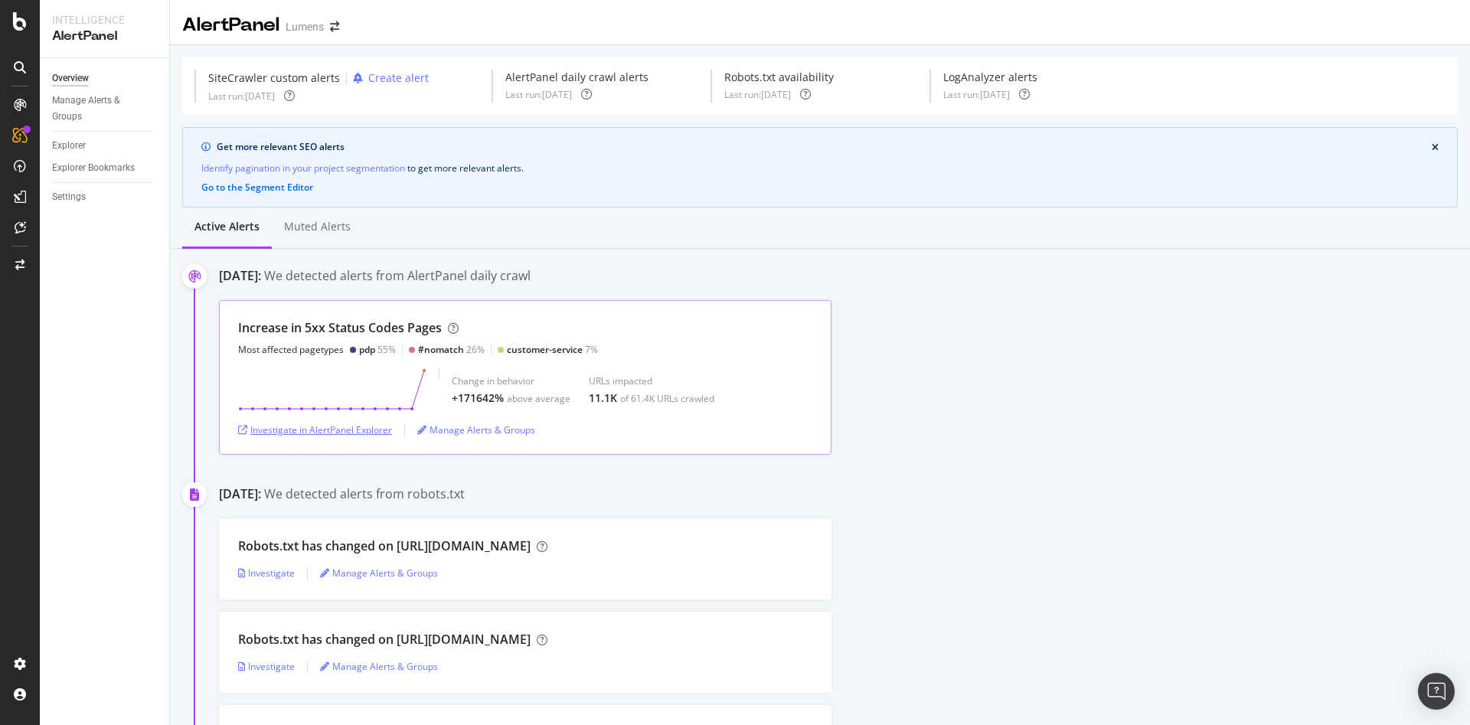
click at [319, 429] on div "Investigate in AlertPanel Explorer" at bounding box center [315, 429] width 154 height 13
click at [85, 170] on div "ActionBoard" at bounding box center [87, 172] width 60 height 15
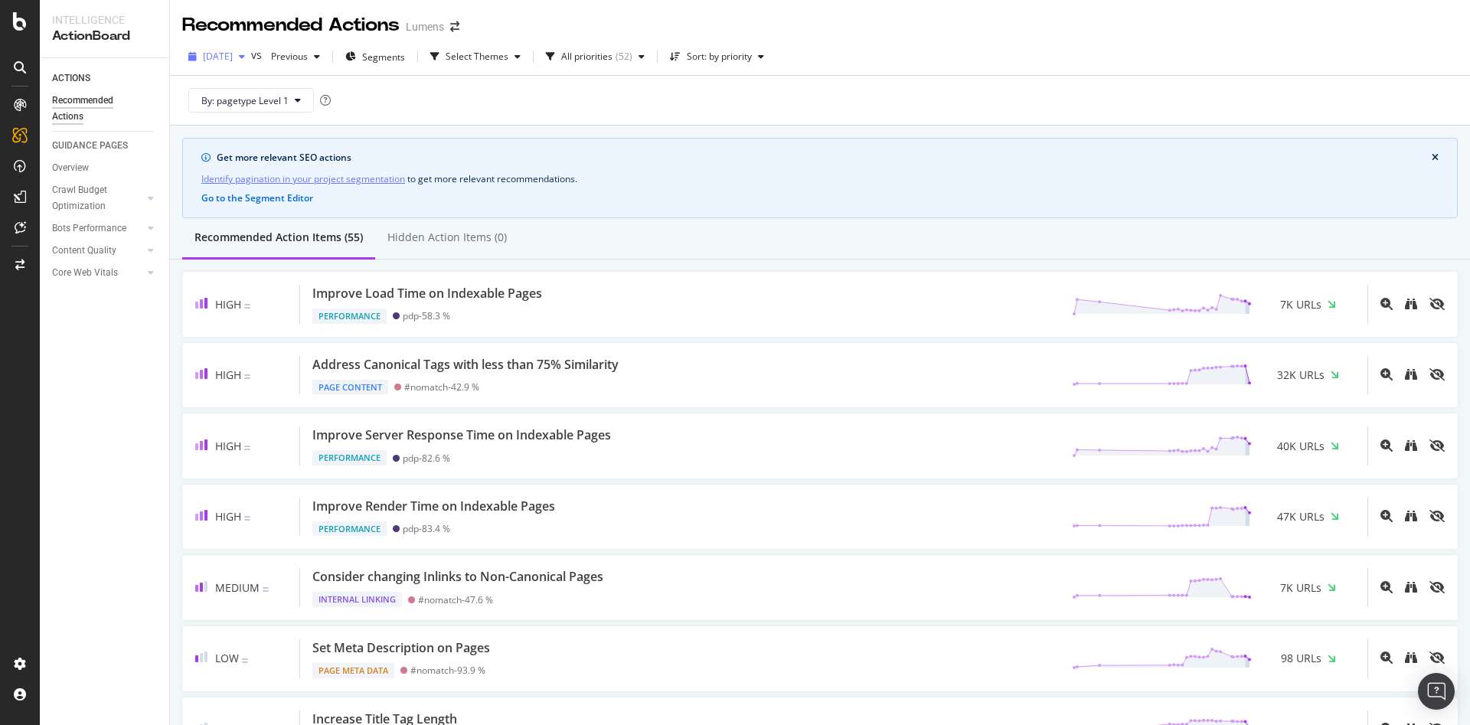
click at [227, 55] on span "2025 Sep. 20th" at bounding box center [218, 56] width 30 height 13
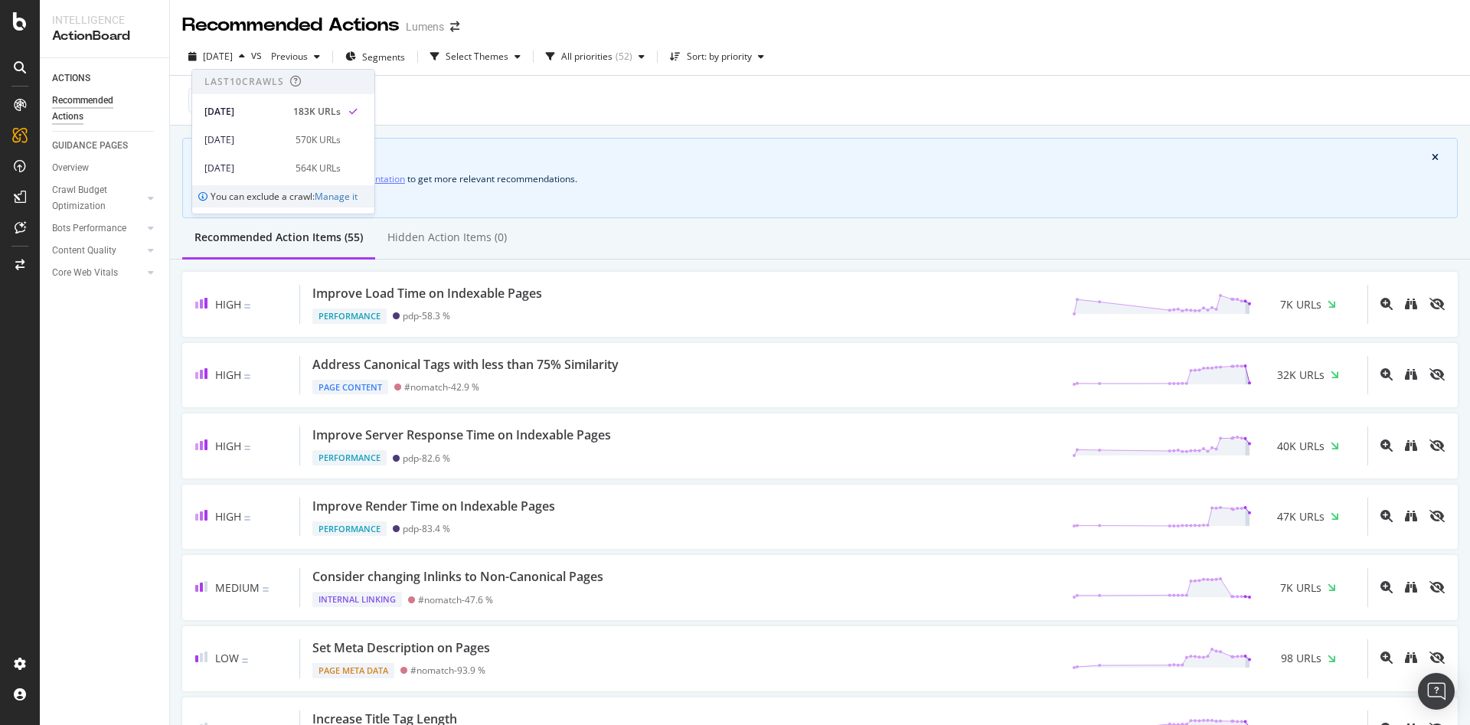
click at [717, 121] on div "By: pagetype Level 1" at bounding box center [820, 100] width 1276 height 49
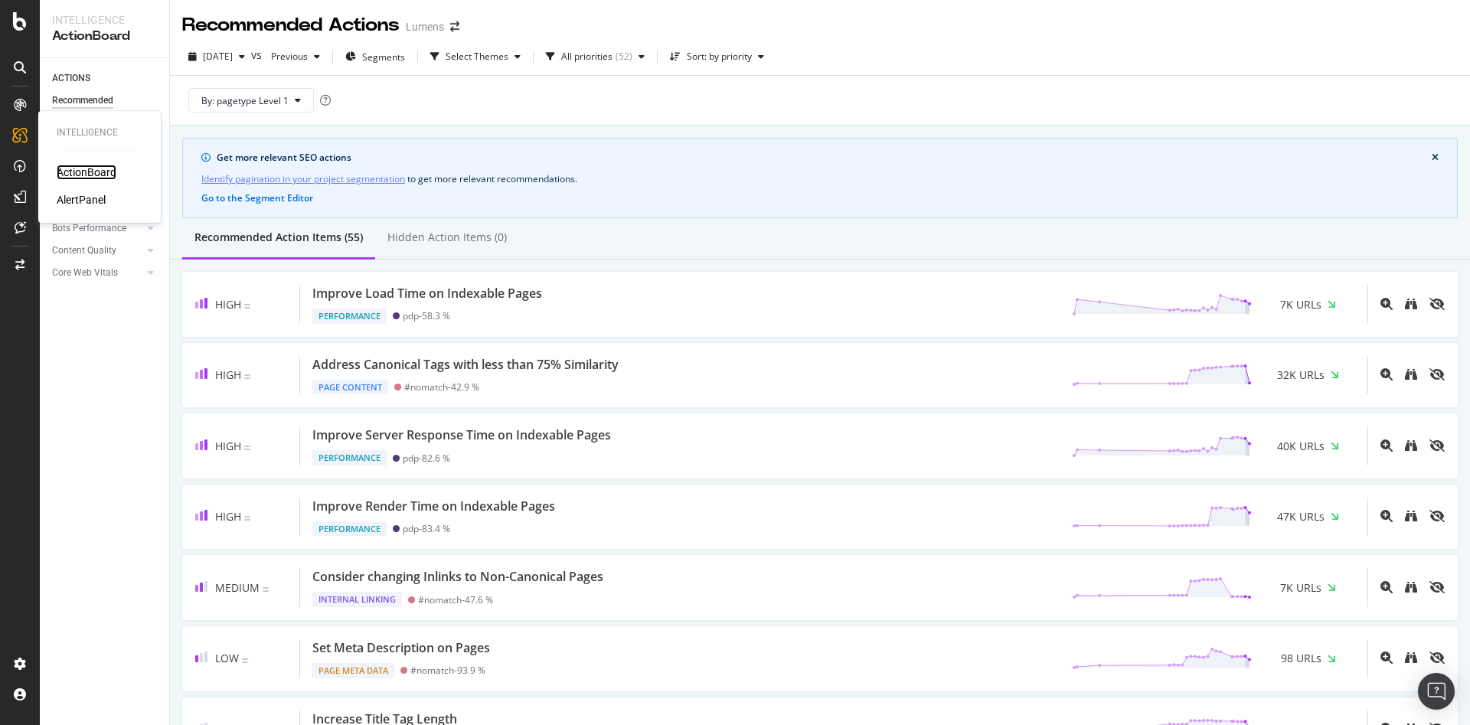
click at [84, 172] on div "ActionBoard" at bounding box center [87, 172] width 60 height 15
click at [74, 198] on div "AlertPanel" at bounding box center [81, 199] width 49 height 15
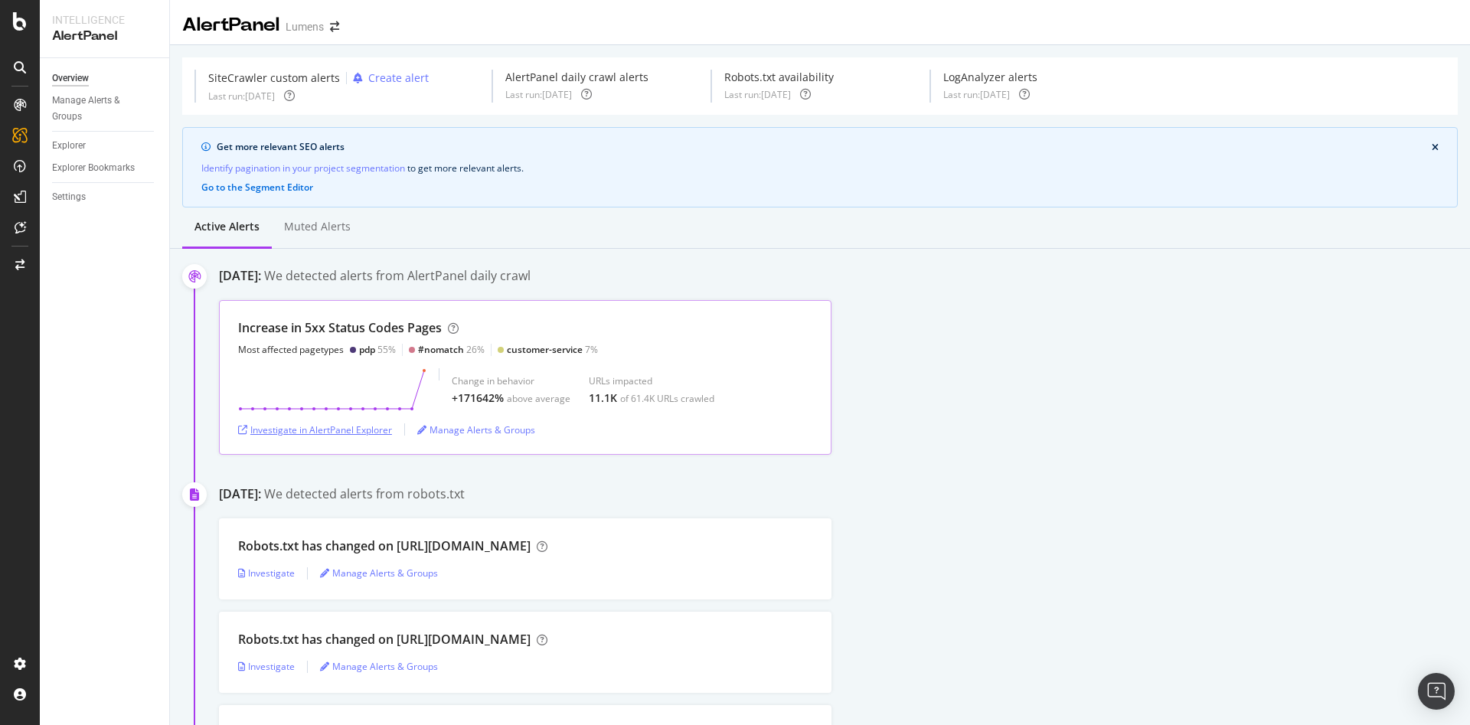
click at [348, 433] on div "Investigate in AlertPanel Explorer" at bounding box center [315, 429] width 154 height 13
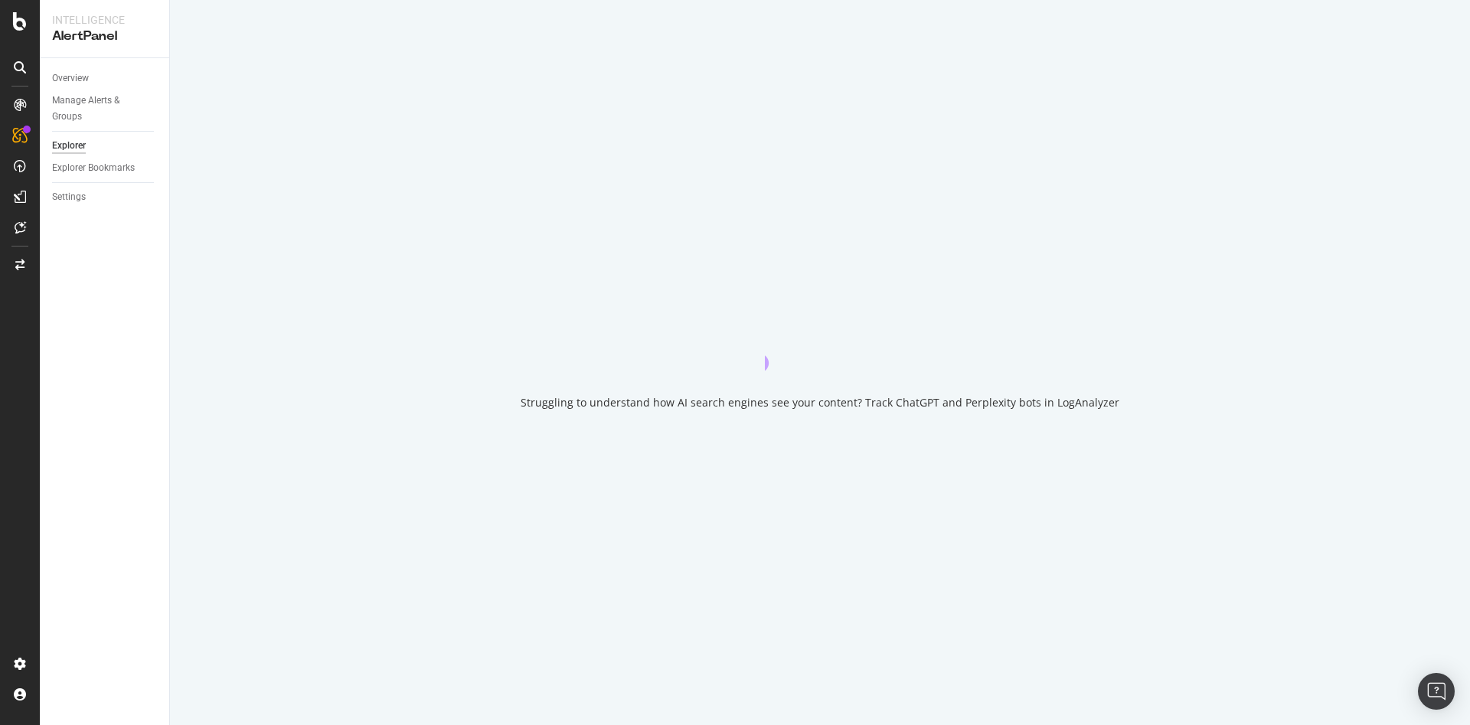
click at [318, 429] on div "Struggling to understand how AI search engines see your content? Track ChatGPT …" at bounding box center [820, 362] width 1300 height 725
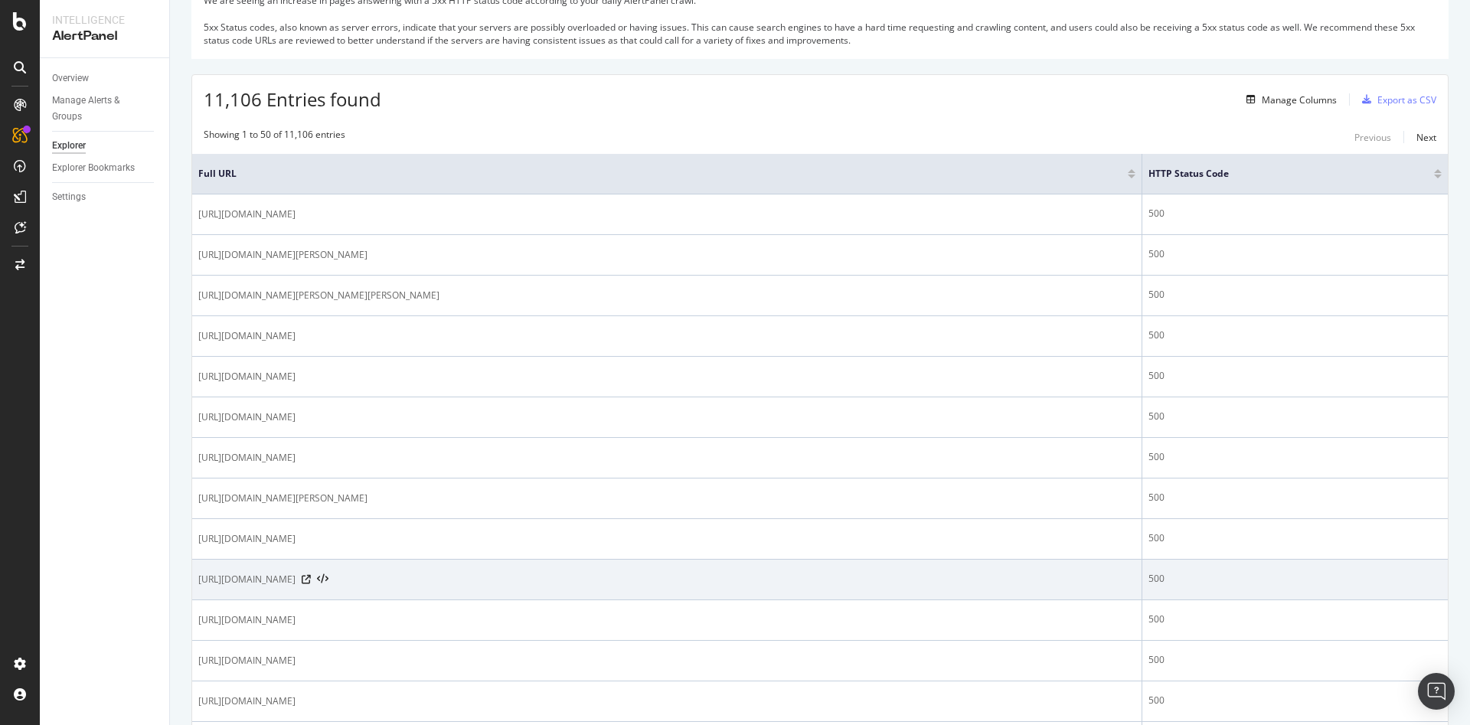
scroll to position [195, 0]
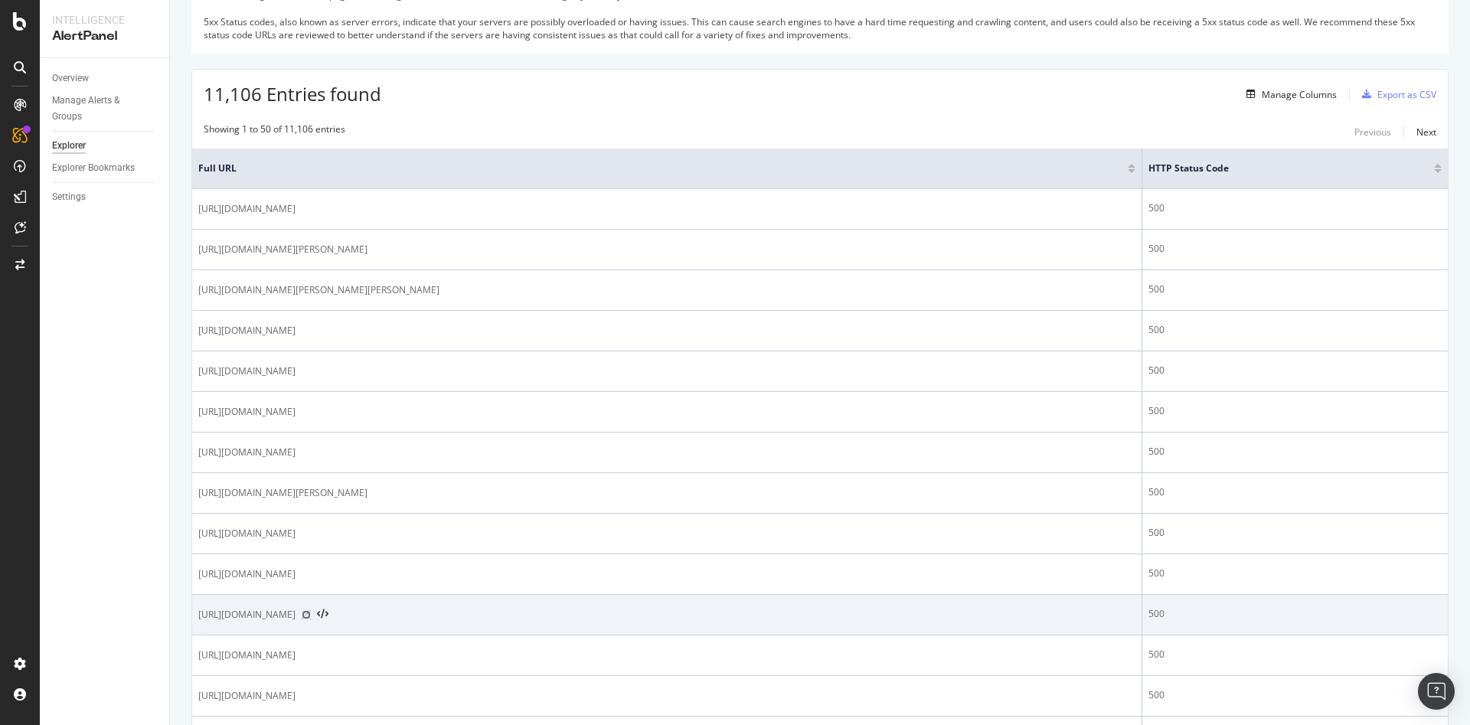
click at [311, 610] on icon at bounding box center [306, 614] width 9 height 9
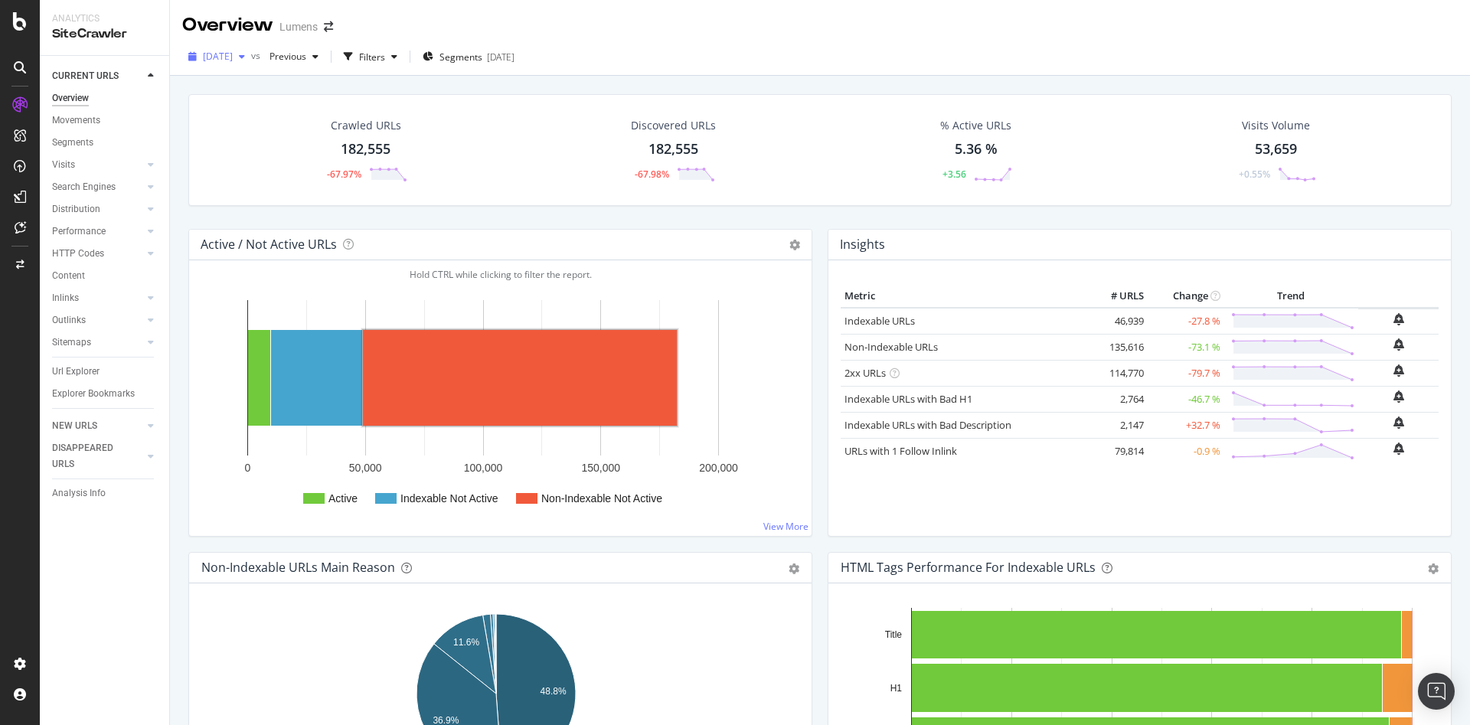
click at [233, 62] on span "2025 Sep. 20th" at bounding box center [218, 56] width 30 height 13
click at [627, 77] on div "Crawled URLs 182,555 -67.97% Discovered URLs 182,555 -67.98% % Active URLs 5.36…" at bounding box center [820, 438] width 1300 height 725
click at [232, 62] on span "2025 Sep. 20th" at bounding box center [218, 56] width 30 height 13
click at [276, 168] on div "2025 Sep. 7th" at bounding box center [245, 169] width 82 height 14
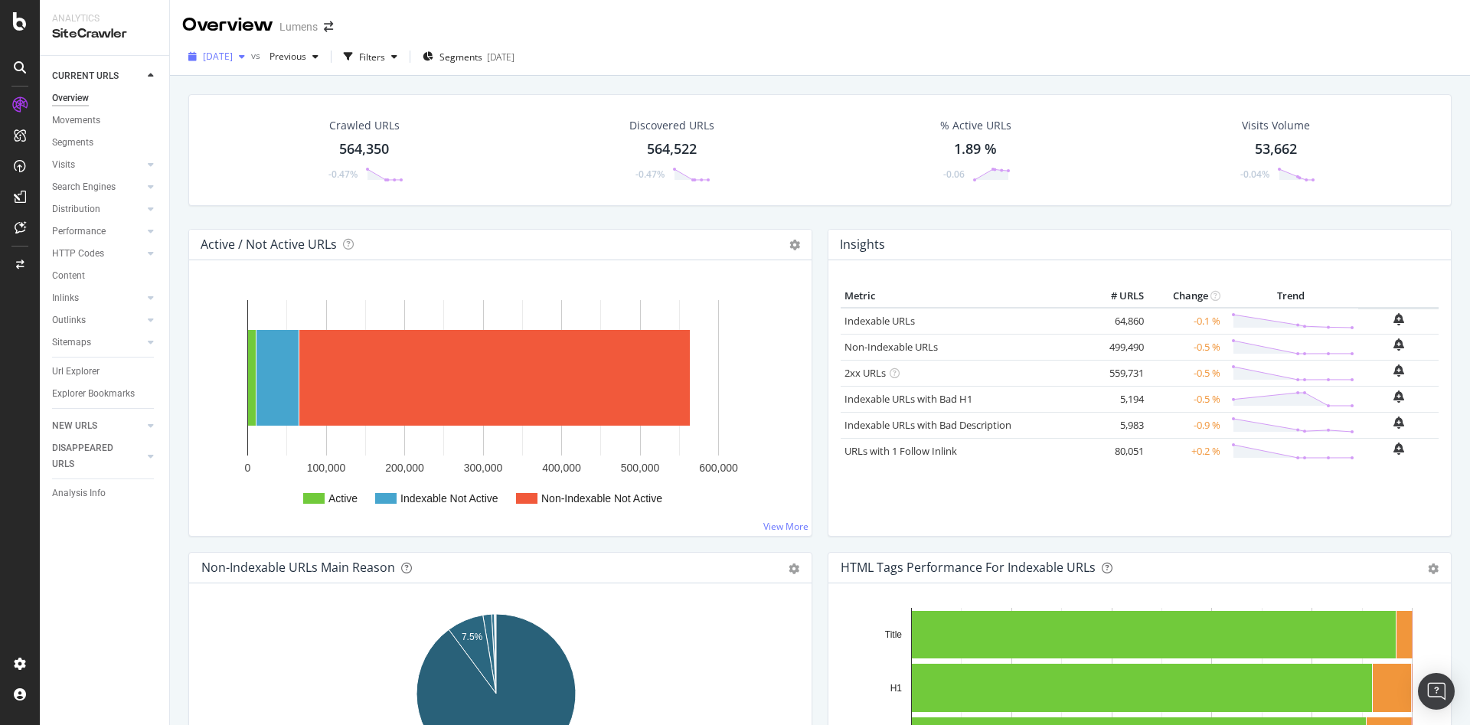
click at [233, 54] on span "2025 Sep. 7th" at bounding box center [218, 56] width 30 height 13
click at [247, 113] on div "2025 Sep. 20th" at bounding box center [245, 112] width 82 height 14
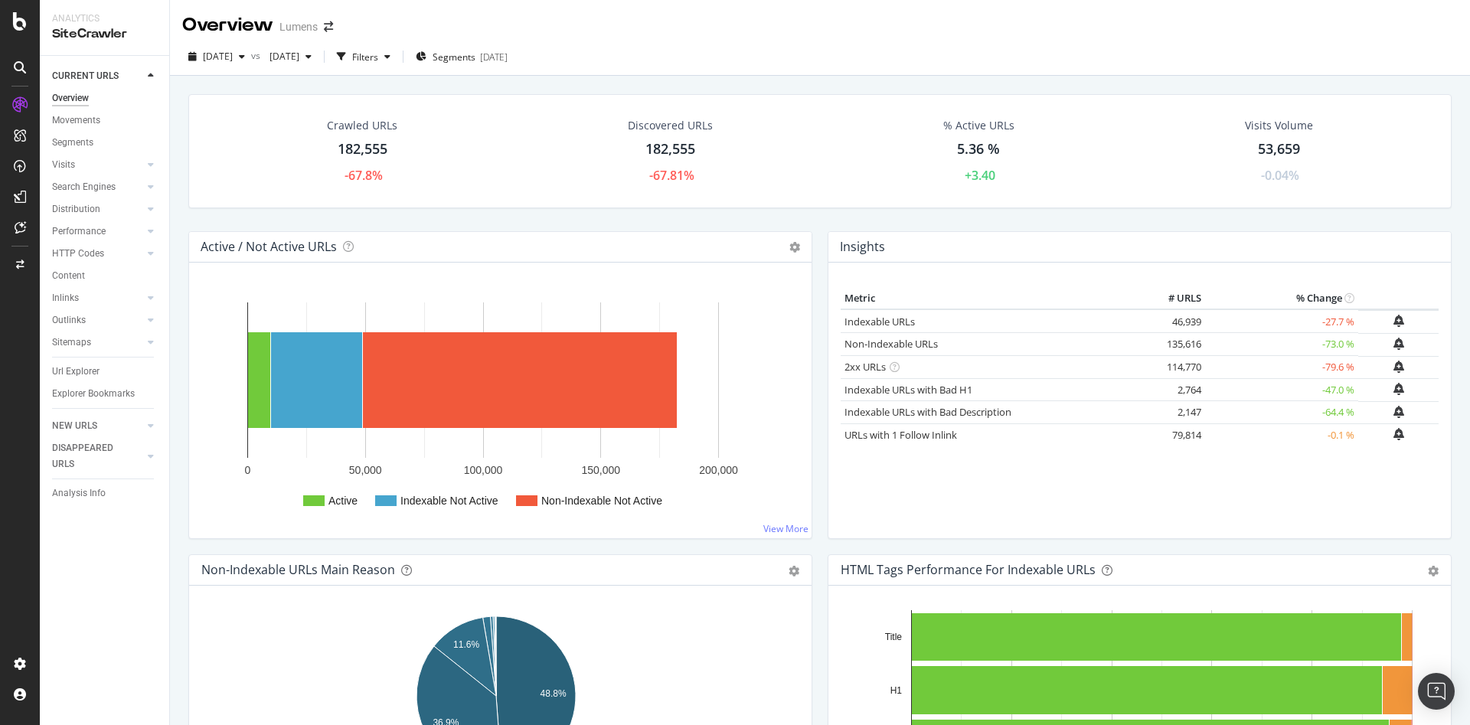
click at [233, 547] on div "Active / Not Active URLs Chart (by Value) Chart (by Percentage) Table Expand Ex…" at bounding box center [500, 392] width 639 height 323
click at [233, 52] on span "2025 Sep. 20th" at bounding box center [218, 56] width 30 height 13
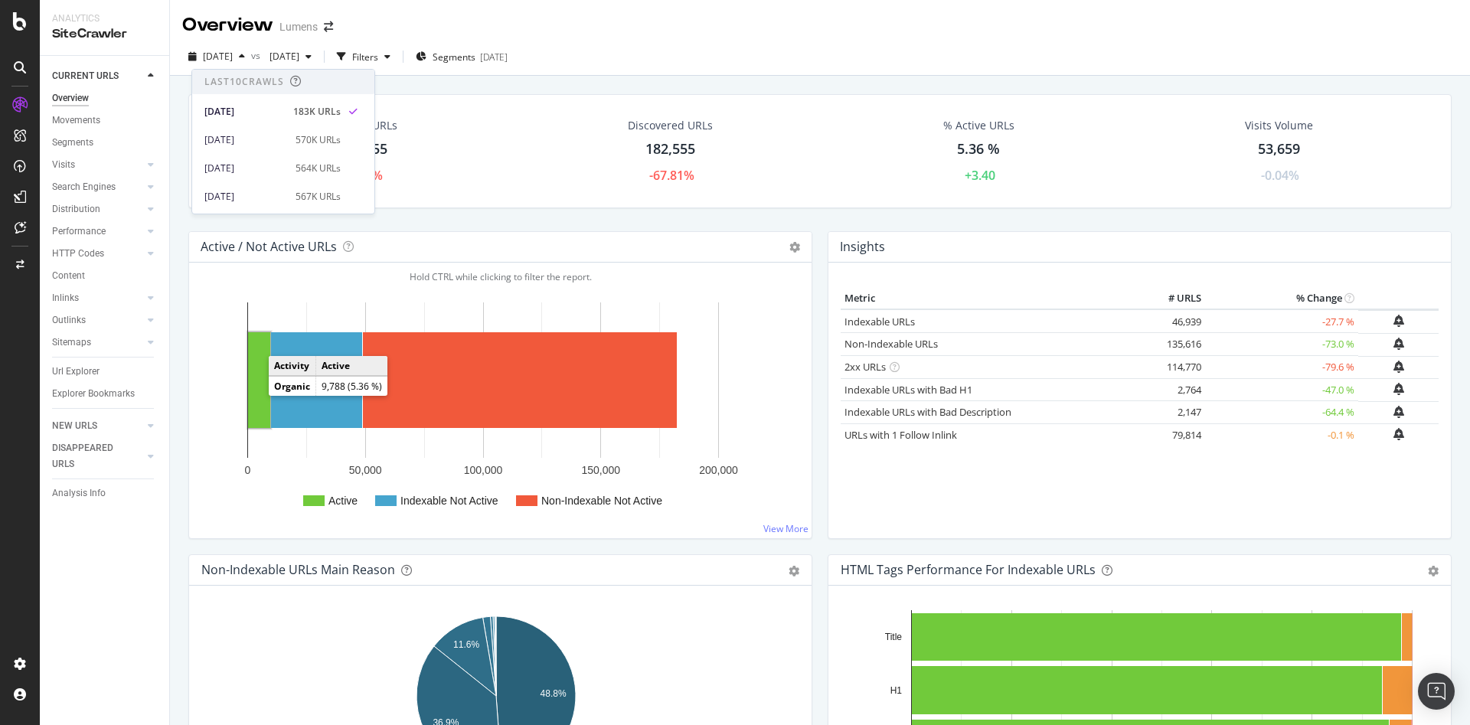
click at [252, 392] on rect "A chart." at bounding box center [259, 380] width 22 height 96
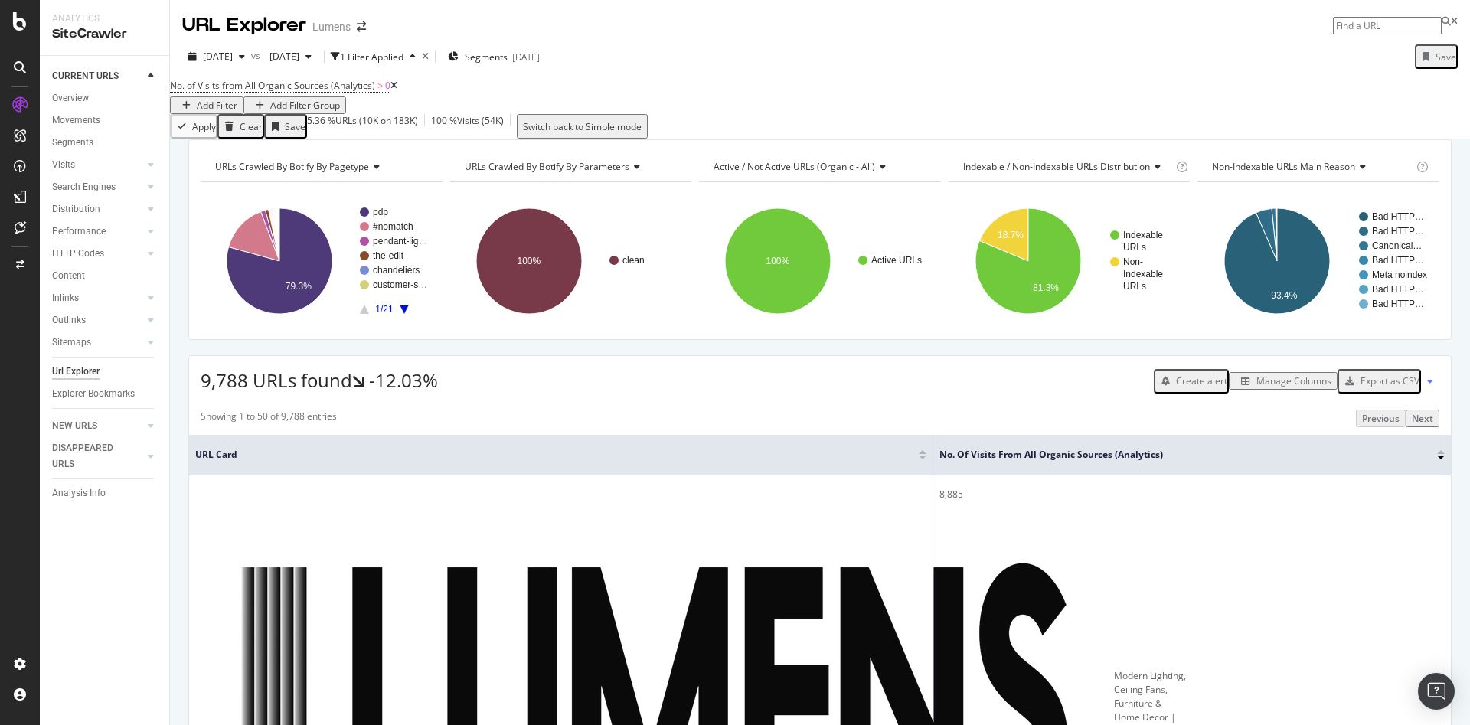
click at [237, 99] on div "Add Filter" at bounding box center [217, 105] width 41 height 13
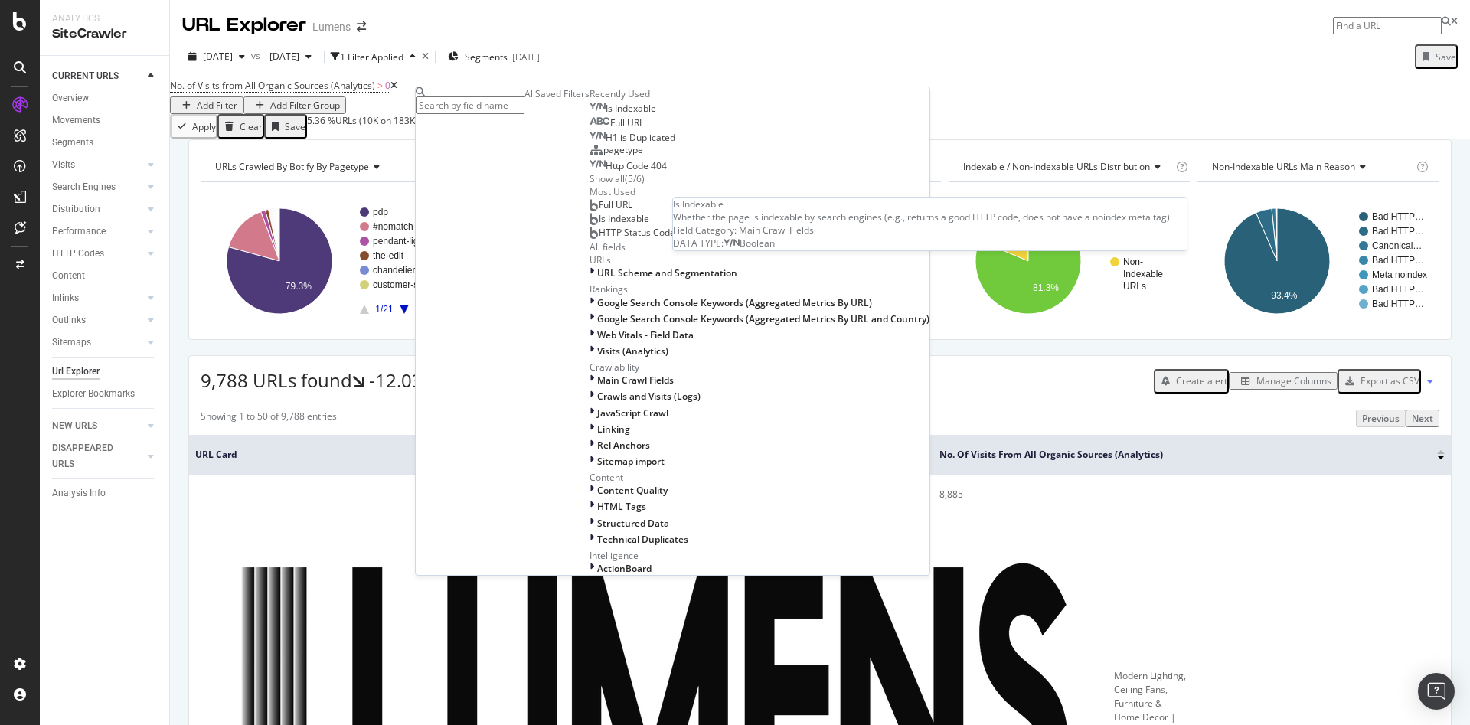
click at [590, 129] on div "Full URL" at bounding box center [617, 123] width 54 height 12
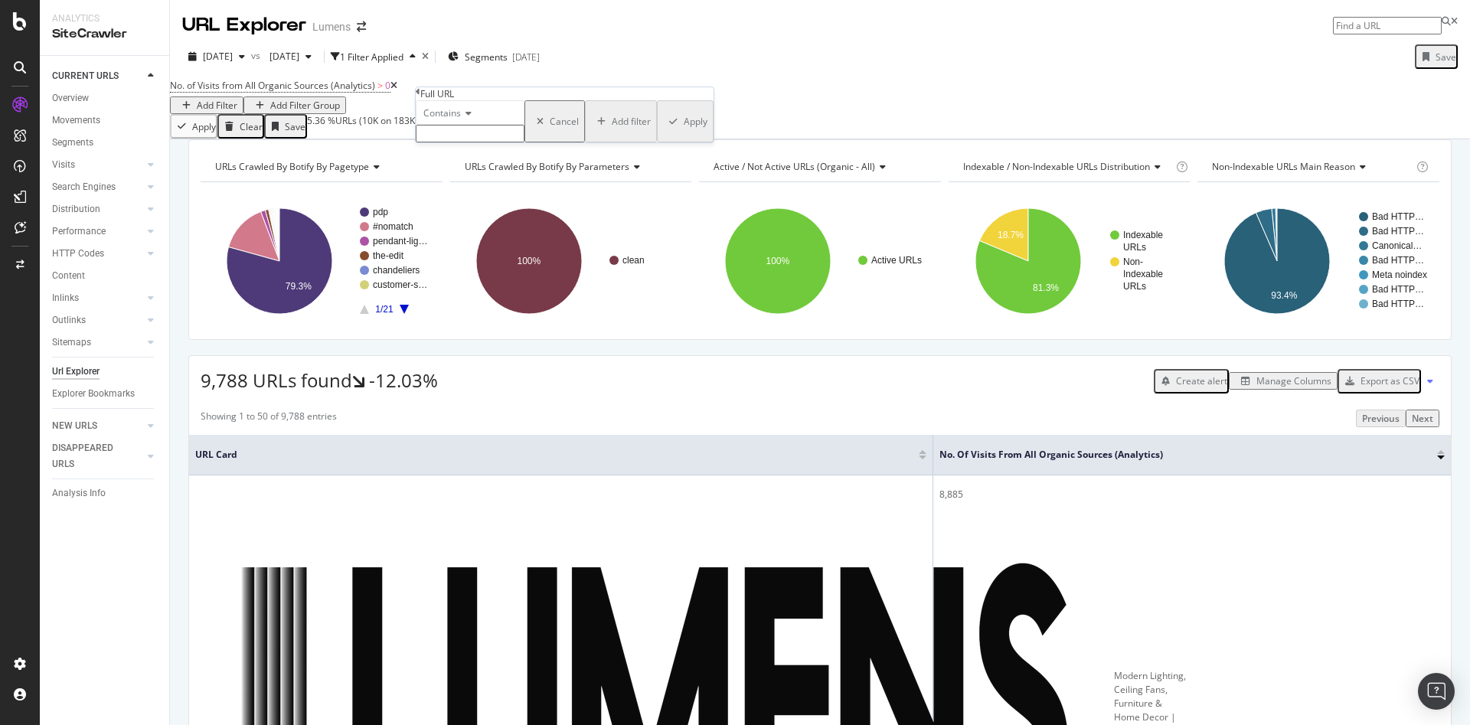
click at [445, 142] on input "text" at bounding box center [470, 134] width 109 height 18
type input "+"
click at [684, 132] on div "Apply" at bounding box center [696, 125] width 24 height 13
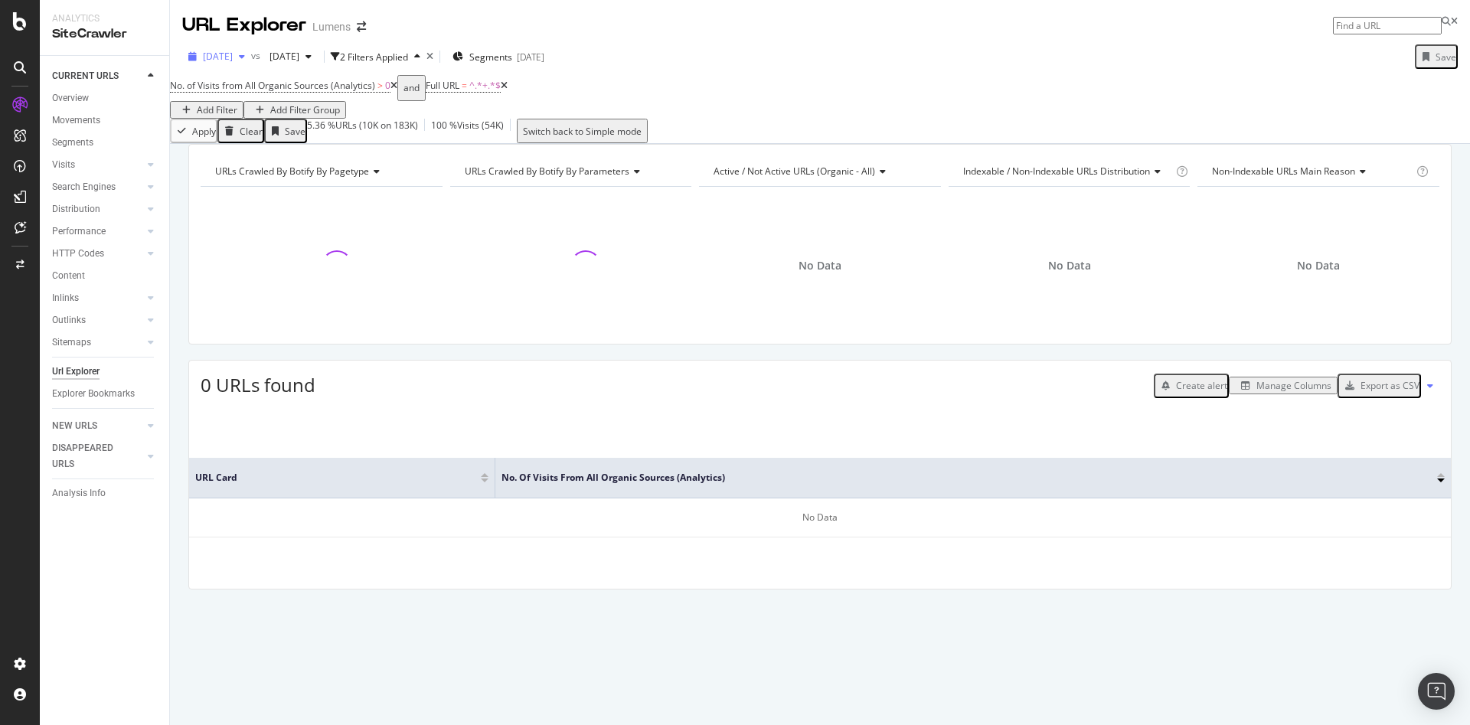
click at [231, 47] on div "2025 Sep. 20th" at bounding box center [216, 56] width 69 height 23
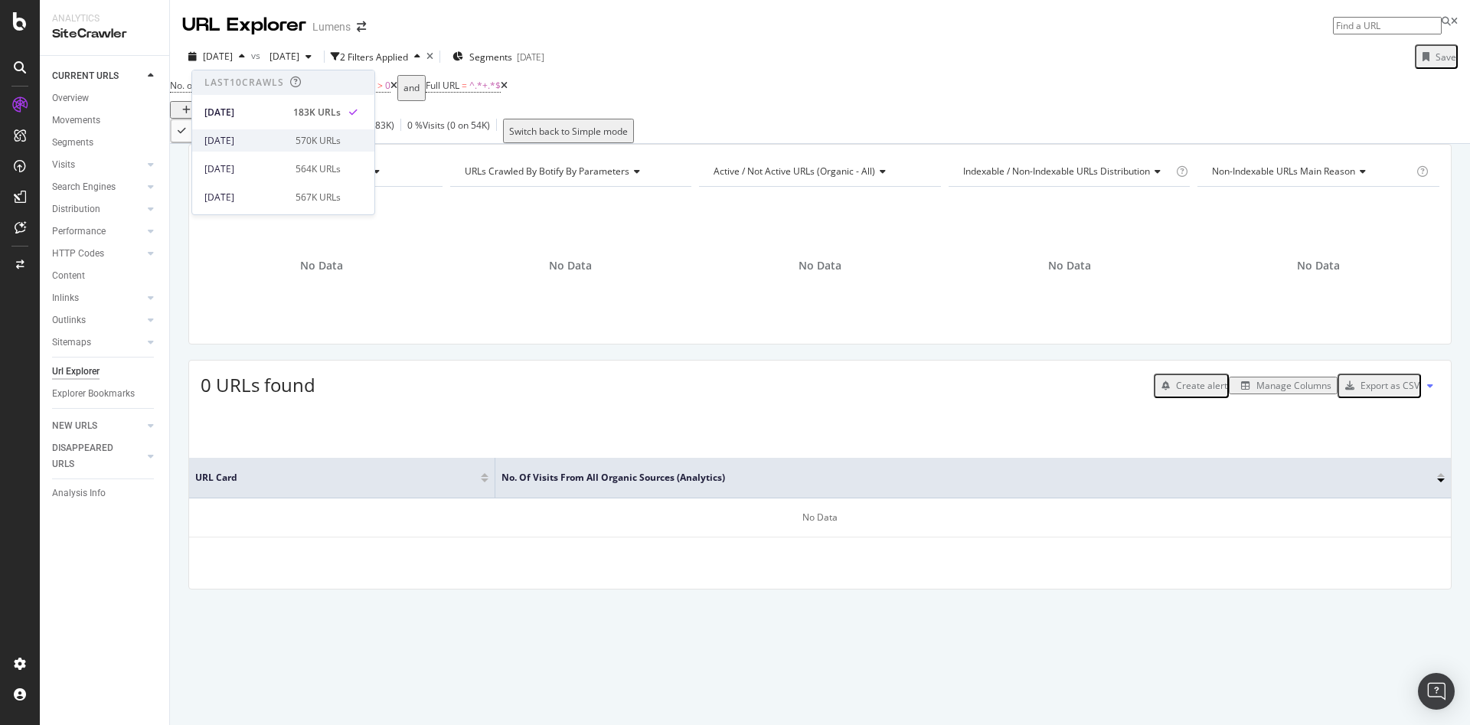
click at [250, 134] on div "2025 Sep. 13th" at bounding box center [245, 141] width 82 height 14
click at [231, 56] on span "2025 Sep. 13th" at bounding box center [218, 56] width 30 height 13
click at [268, 162] on div "2025 Sep. 7th" at bounding box center [245, 169] width 82 height 14
click at [467, 92] on span "=" at bounding box center [464, 85] width 5 height 13
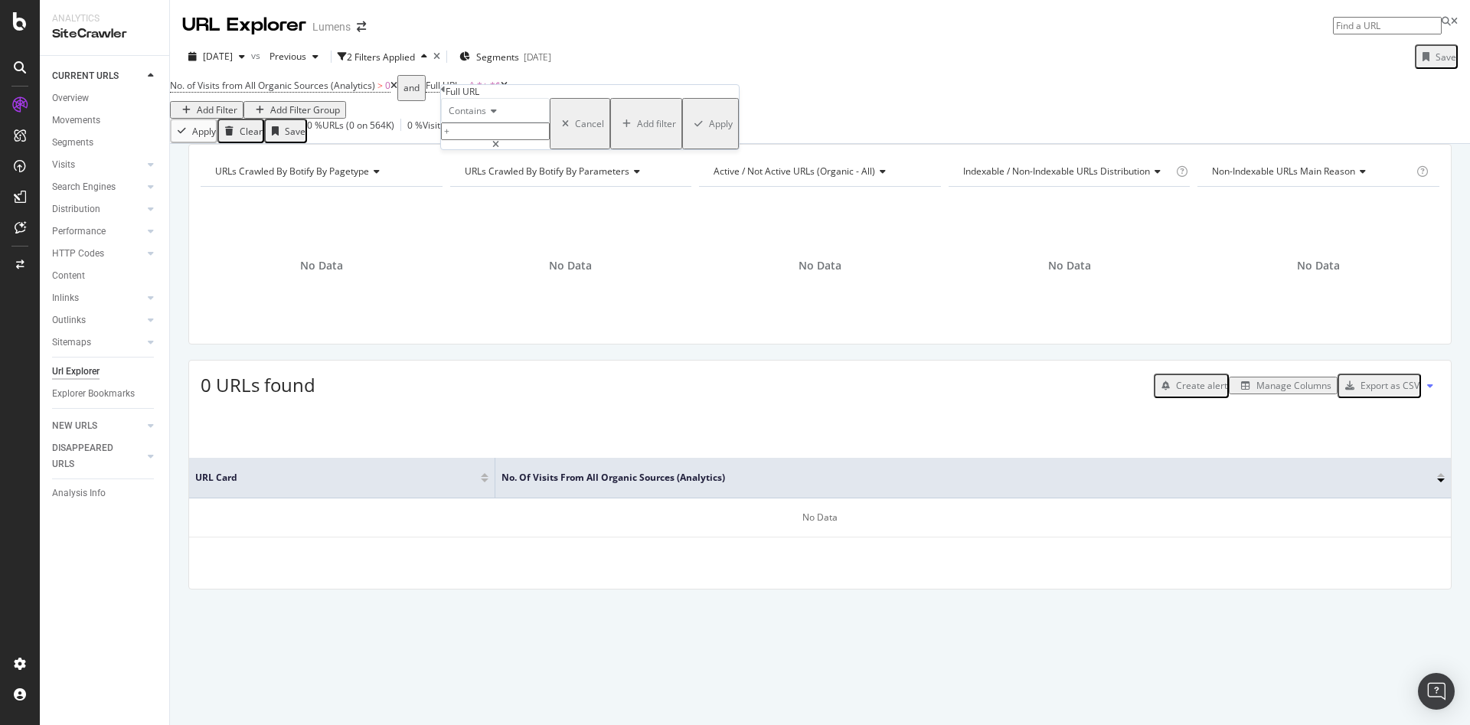
click at [486, 123] on div "Contains" at bounding box center [495, 110] width 109 height 25
click at [547, 123] on div "Contains" at bounding box center [495, 110] width 109 height 25
click at [476, 149] on div "Contains + Cancel Add filter Apply" at bounding box center [590, 123] width 298 height 51
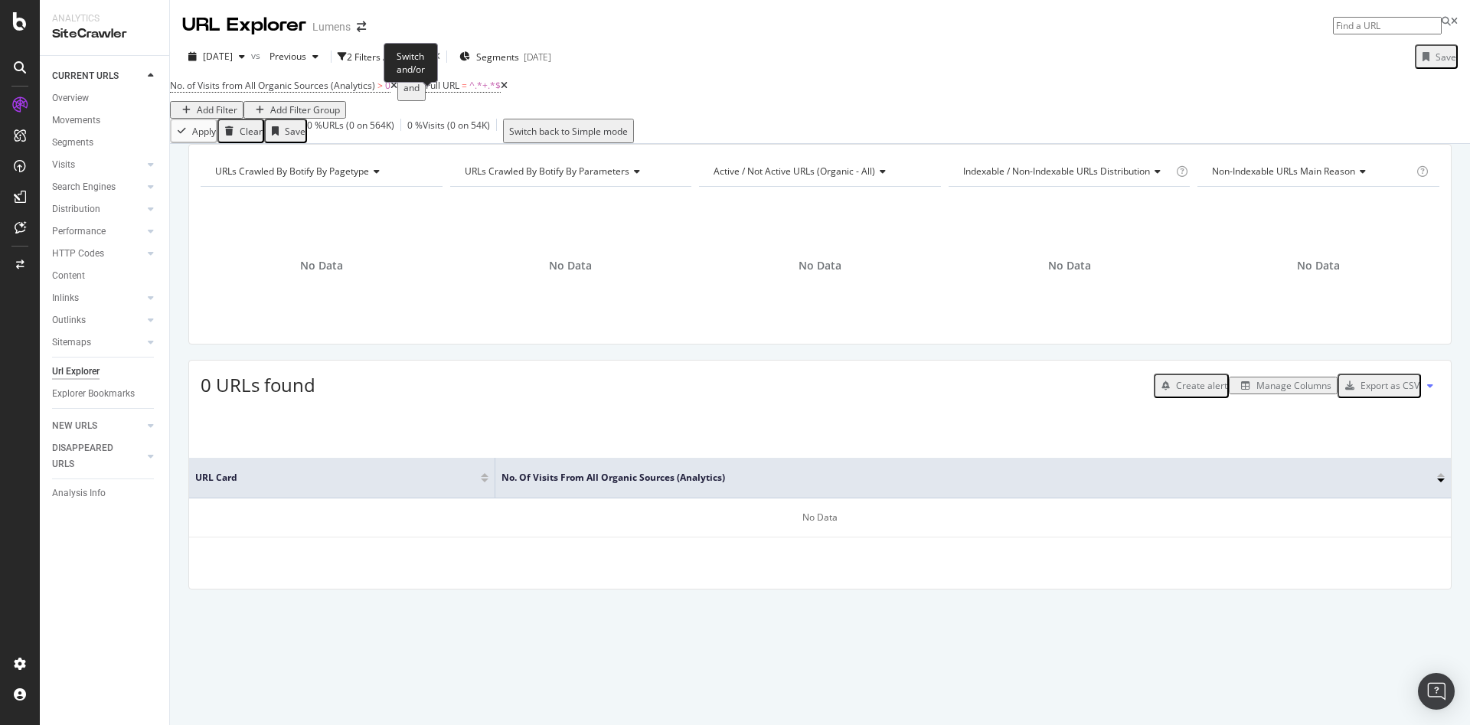
click at [425, 101] on span "and" at bounding box center [411, 88] width 28 height 26
click at [508, 90] on icon at bounding box center [504, 85] width 7 height 9
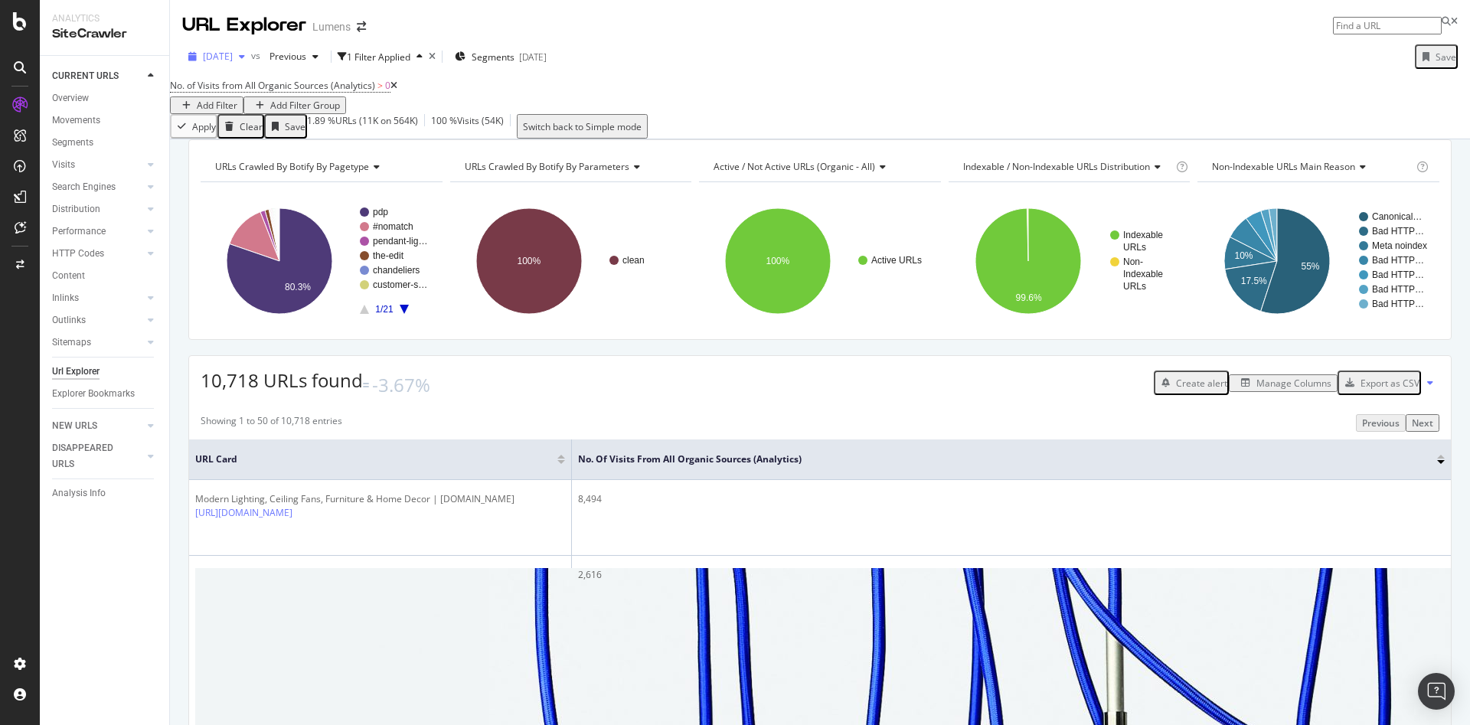
click at [233, 51] on span "2025 Sep. 7th" at bounding box center [218, 56] width 30 height 13
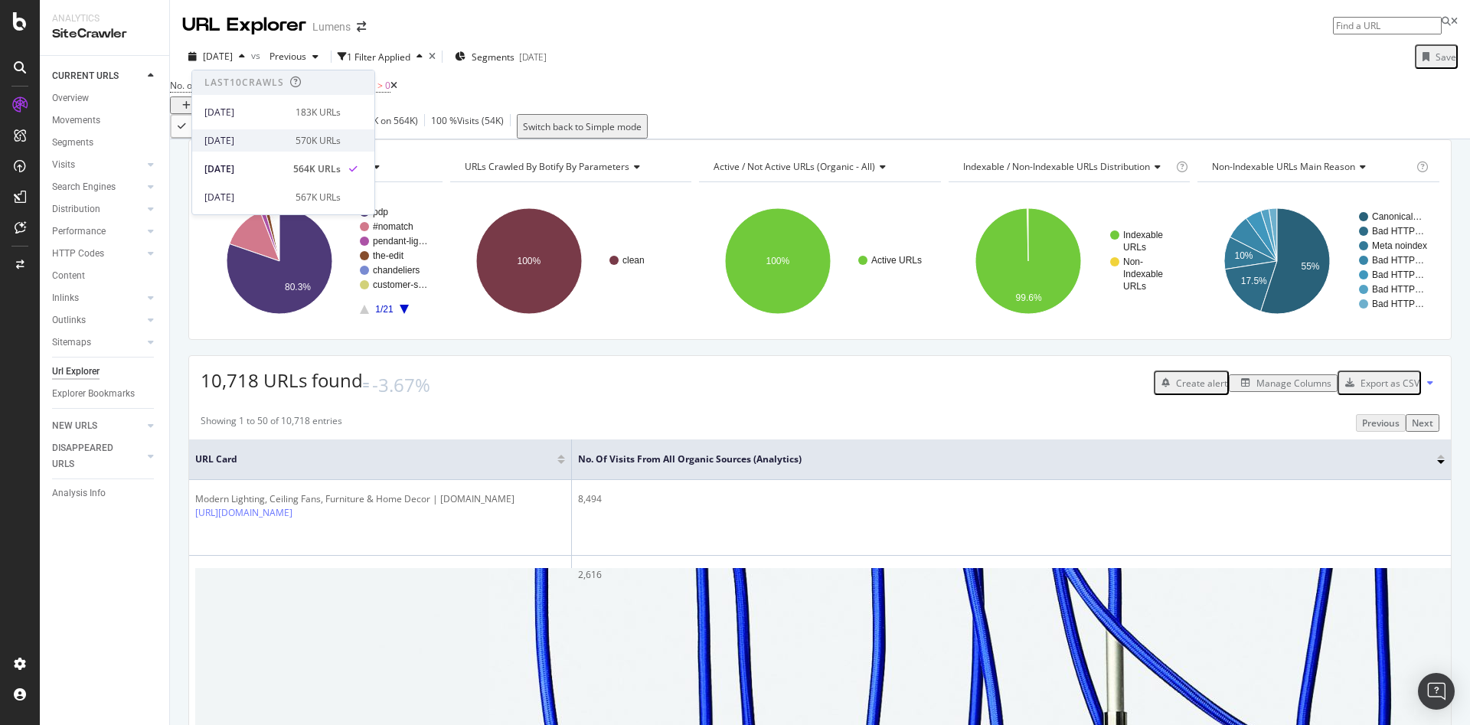
click at [243, 143] on div "2025 Sep. 13th" at bounding box center [245, 141] width 82 height 14
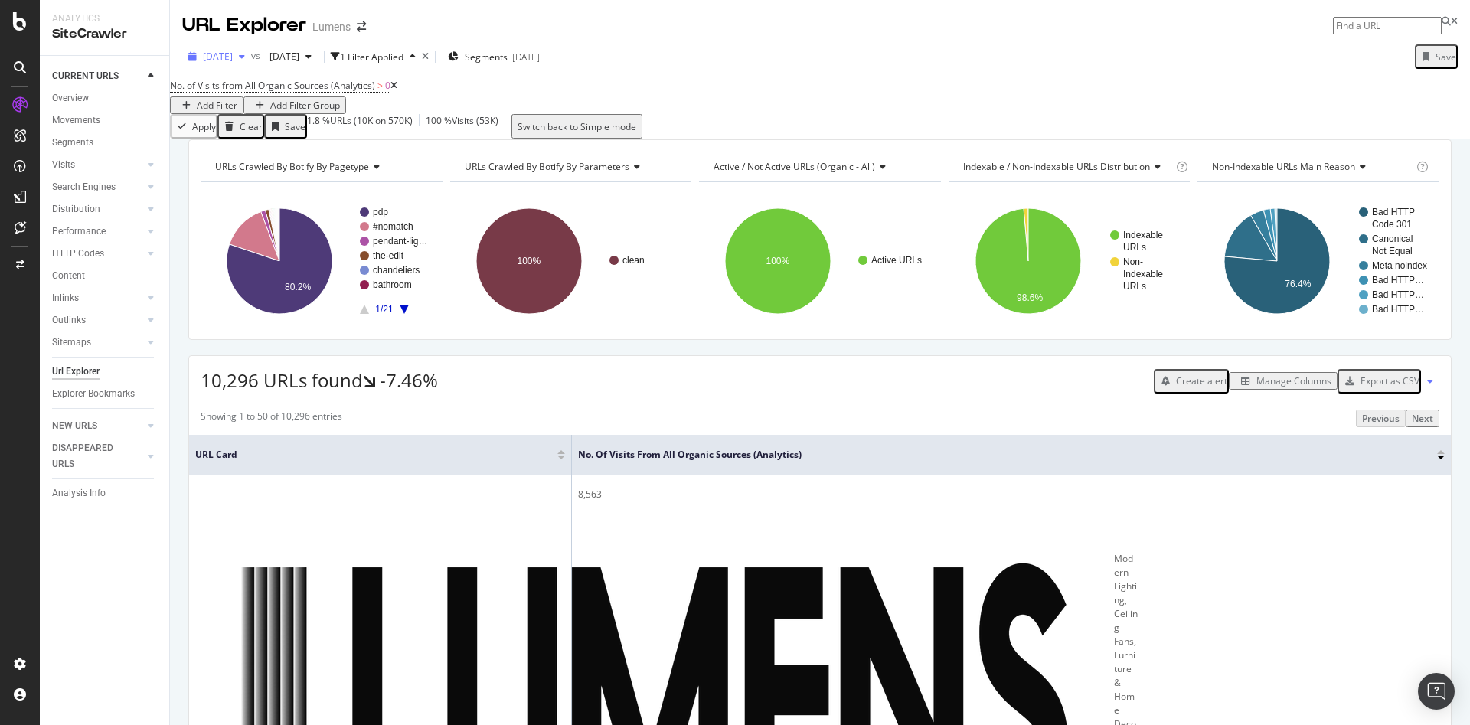
click at [233, 63] on span "2025 Sep. 13th" at bounding box center [218, 56] width 30 height 13
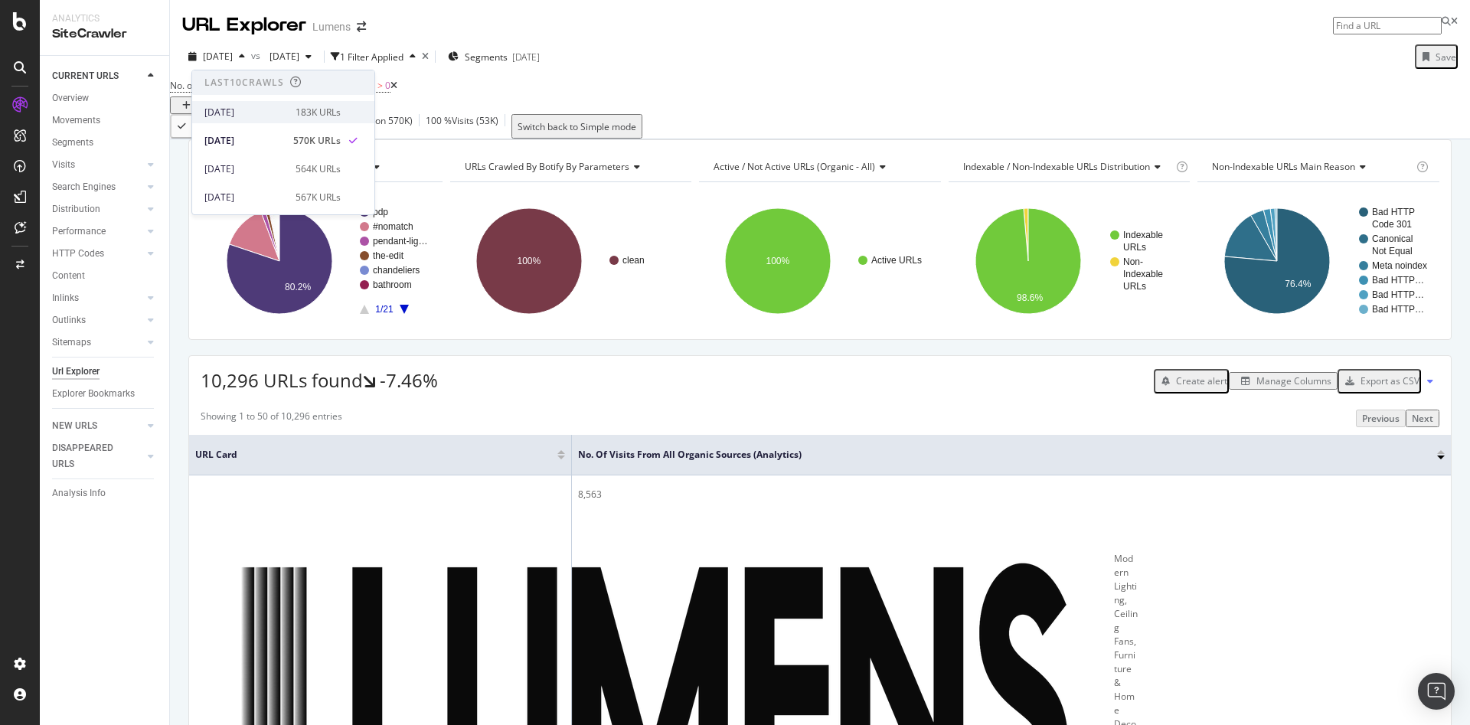
click at [251, 106] on div "2025 Sep. 20th" at bounding box center [245, 113] width 82 height 14
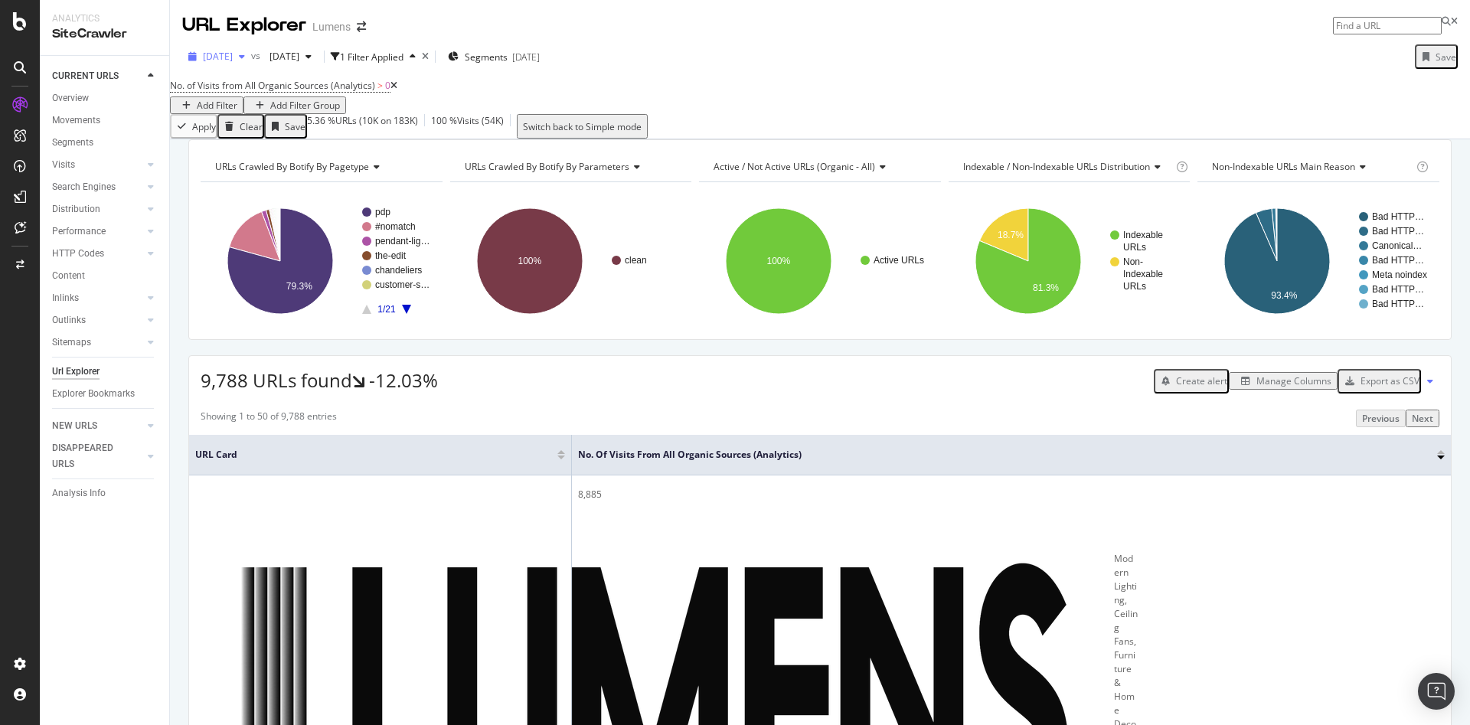
click at [233, 59] on span "2025 Sep. 20th" at bounding box center [218, 56] width 30 height 13
click at [667, 114] on div "No. of Visits from All Organic Sources (Analytics) > 0 Add Filter Add Filter Gr…" at bounding box center [820, 94] width 1300 height 39
click at [335, 92] on span "No. of Visits from All Organic Sources (Analytics)" at bounding box center [272, 85] width 205 height 13
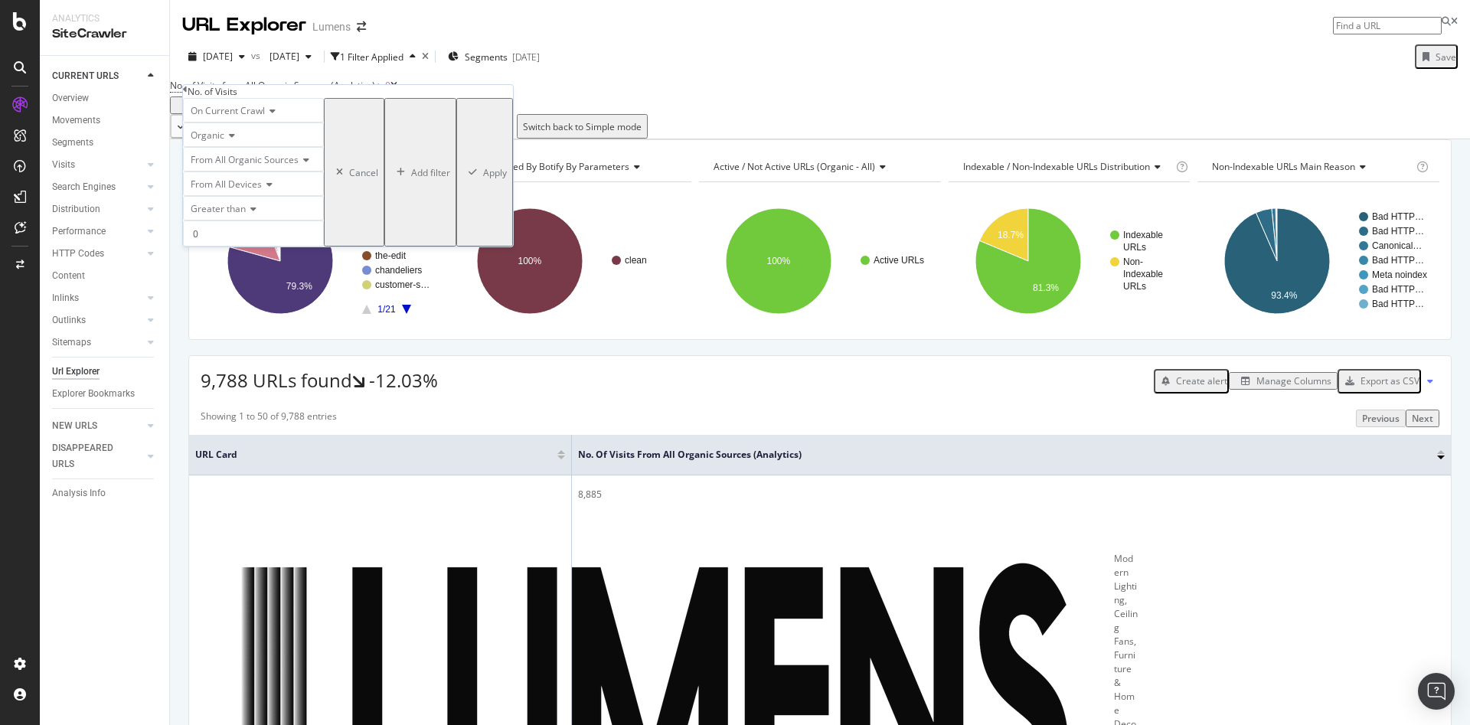
click at [636, 131] on div "Apply Clear Save 5.36 % URLs ( 10K on 183K ) 100 % Visits ( 54K ) Switch back t…" at bounding box center [820, 126] width 1300 height 25
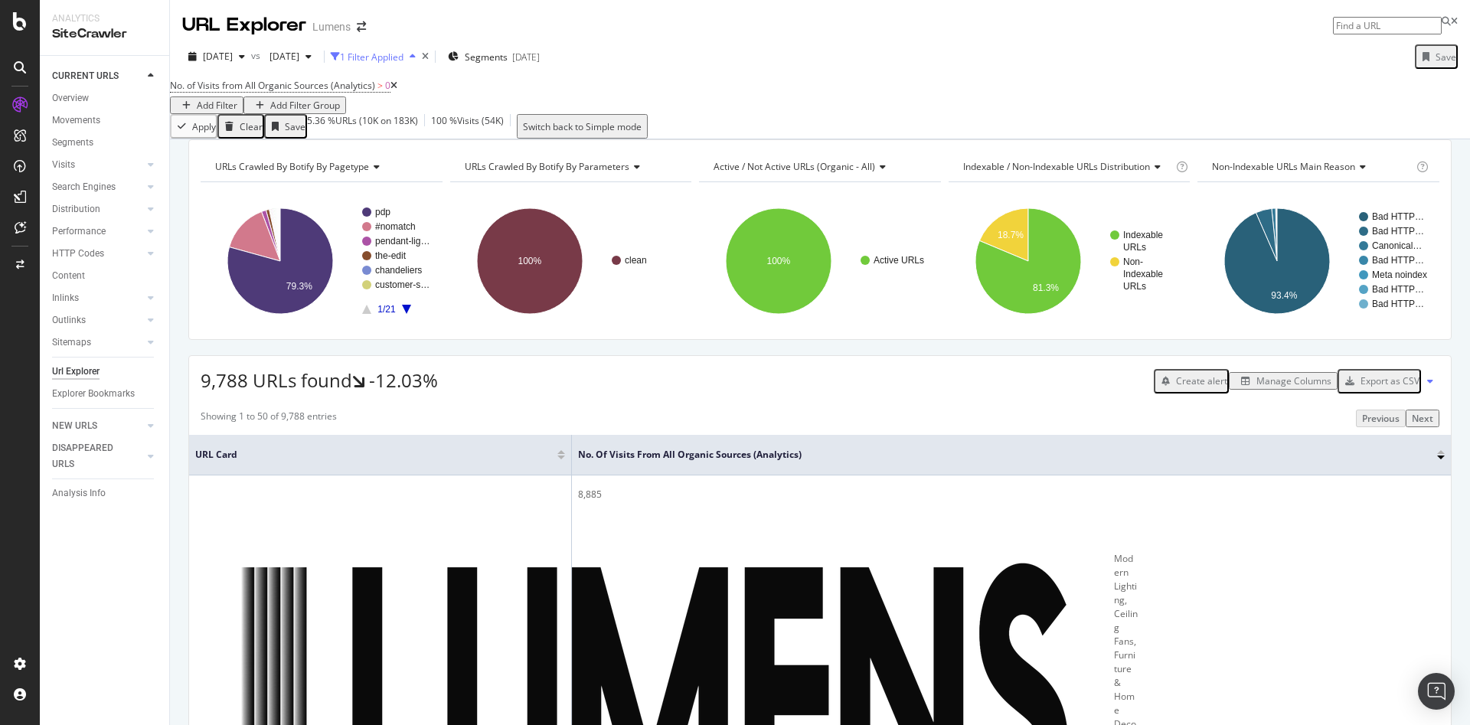
click at [422, 49] on div "1 Filter Applied" at bounding box center [376, 56] width 91 height 23
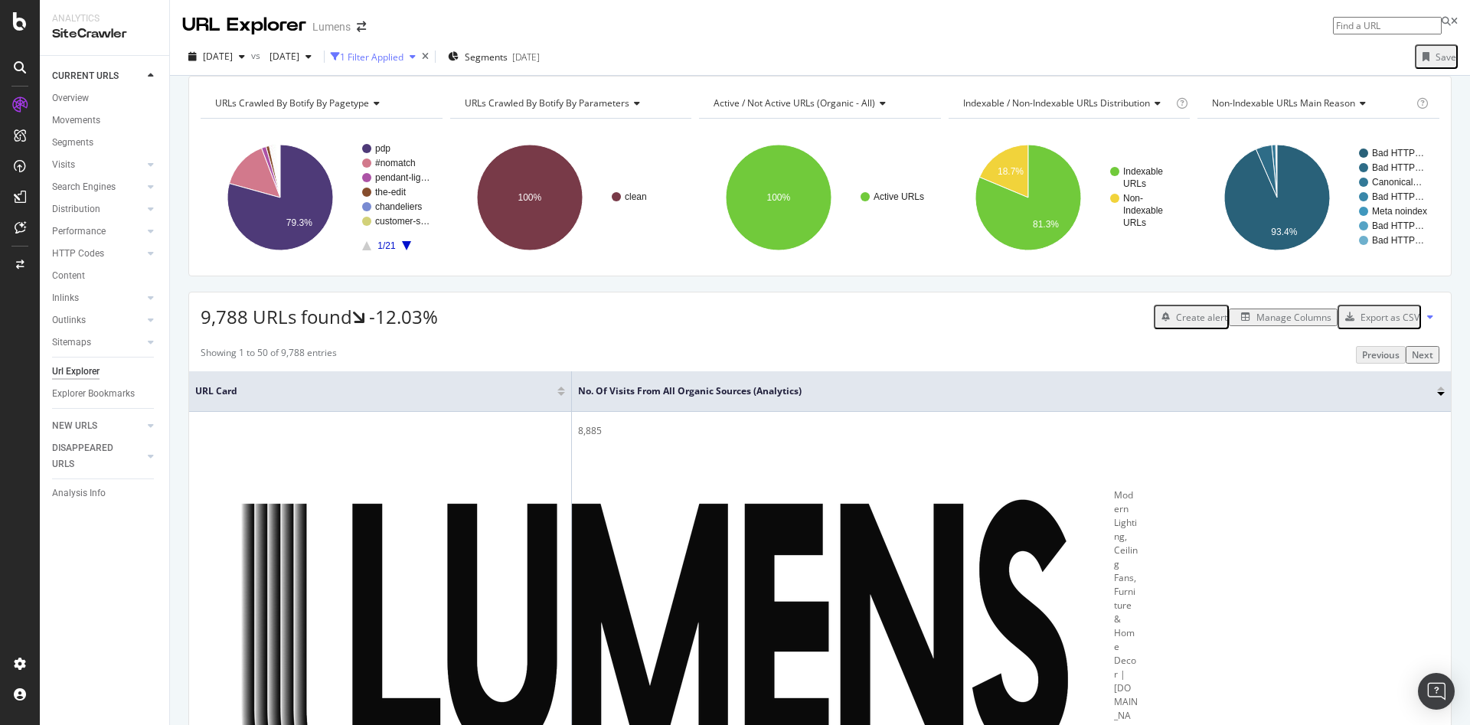
click at [422, 47] on div "1 Filter Applied" at bounding box center [376, 56] width 91 height 23
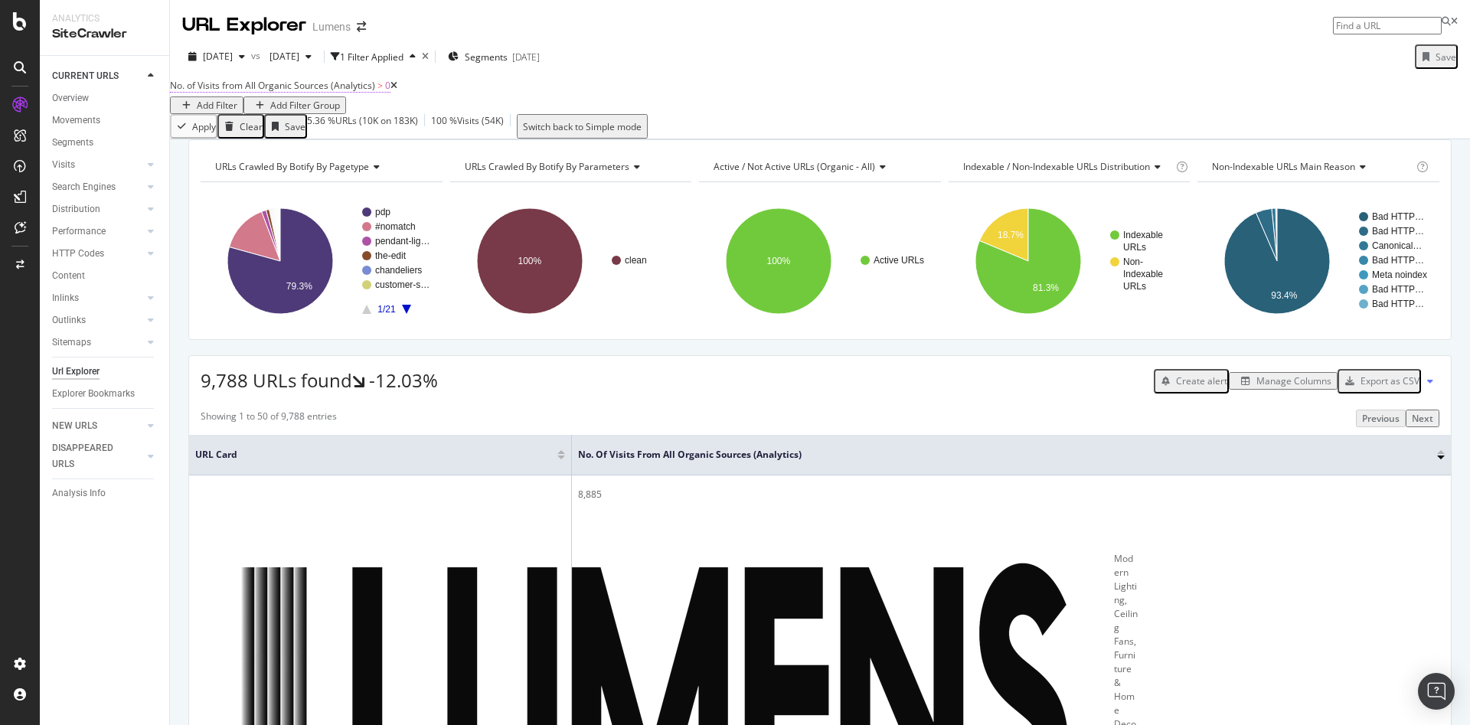
click at [348, 92] on span "No. of Visits from All Organic Sources (Analytics)" at bounding box center [272, 85] width 205 height 13
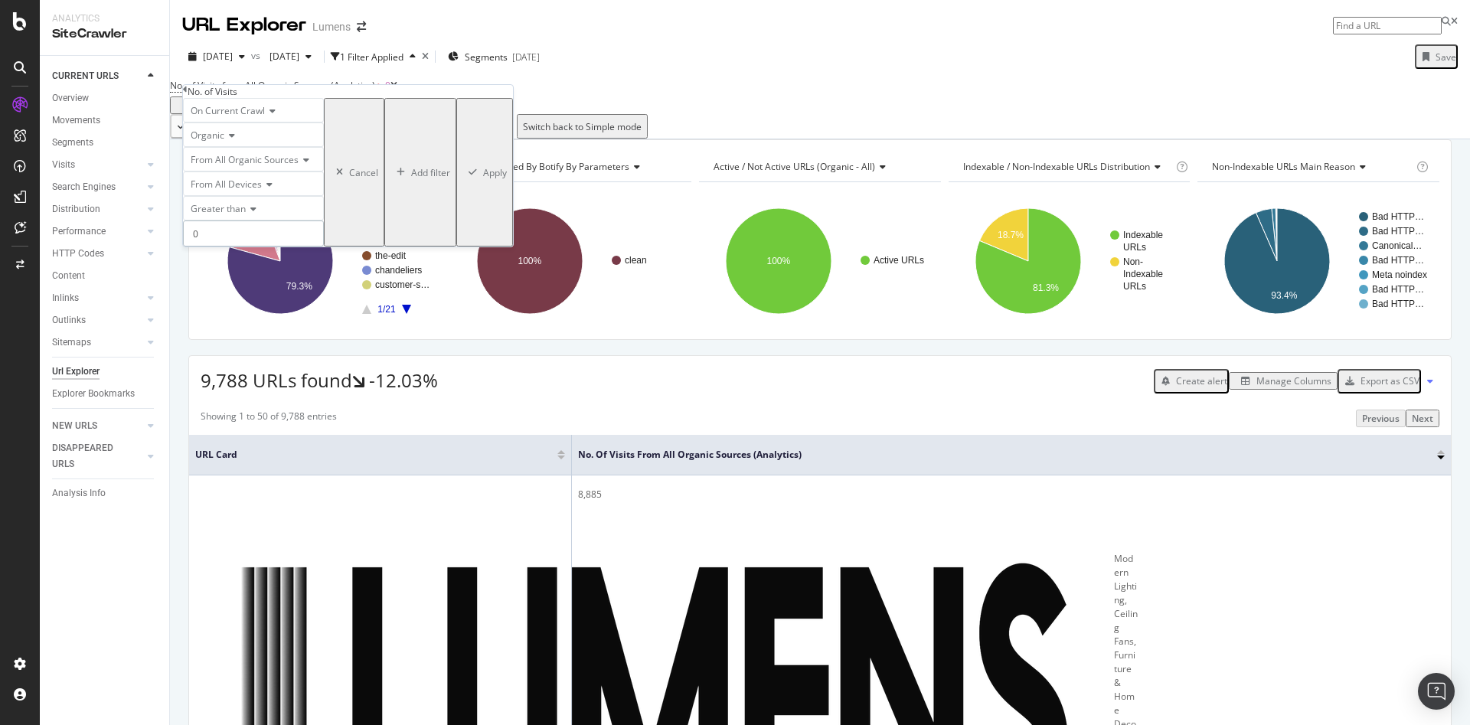
drag, startPoint x: 272, startPoint y: 252, endPoint x: 244, endPoint y: 257, distance: 28.8
click at [244, 247] on input "0" at bounding box center [253, 234] width 141 height 26
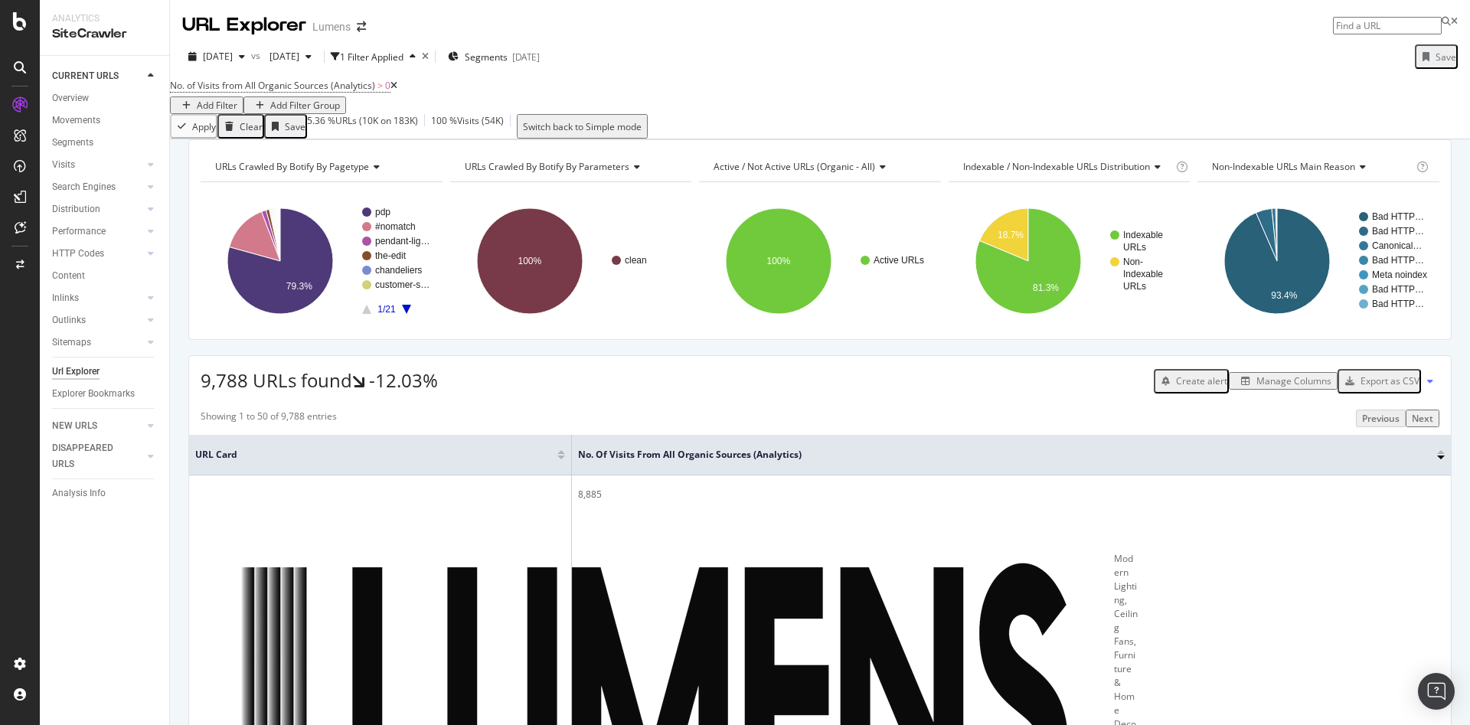
click at [647, 139] on div "Apply Clear Save 5.36 % URLs ( 10K on 183K ) 100 % Visits ( 54K ) Switch back t…" at bounding box center [820, 126] width 1300 height 25
click at [275, 92] on span "No. of Visits from All Organic Sources (Analytics)" at bounding box center [272, 85] width 205 height 13
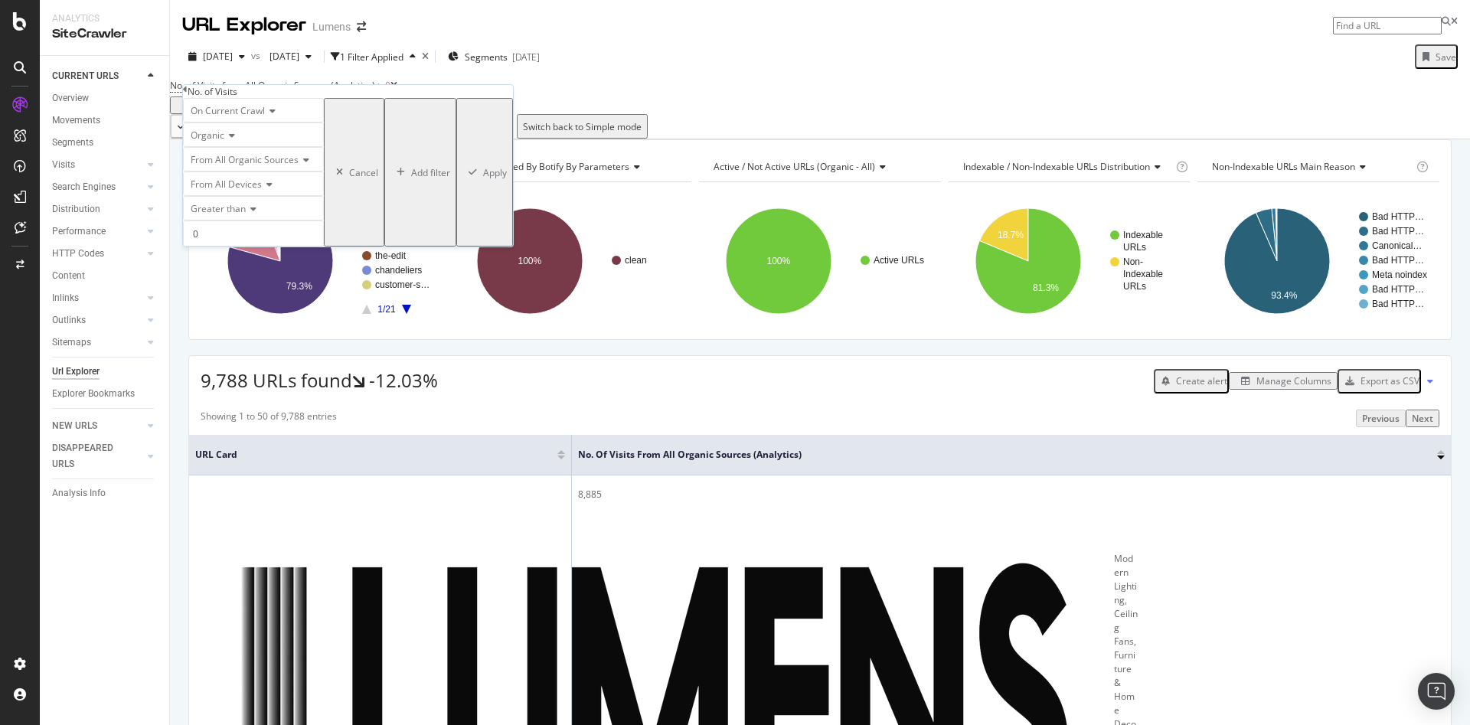
click at [242, 215] on span "Greater than" at bounding box center [218, 208] width 55 height 13
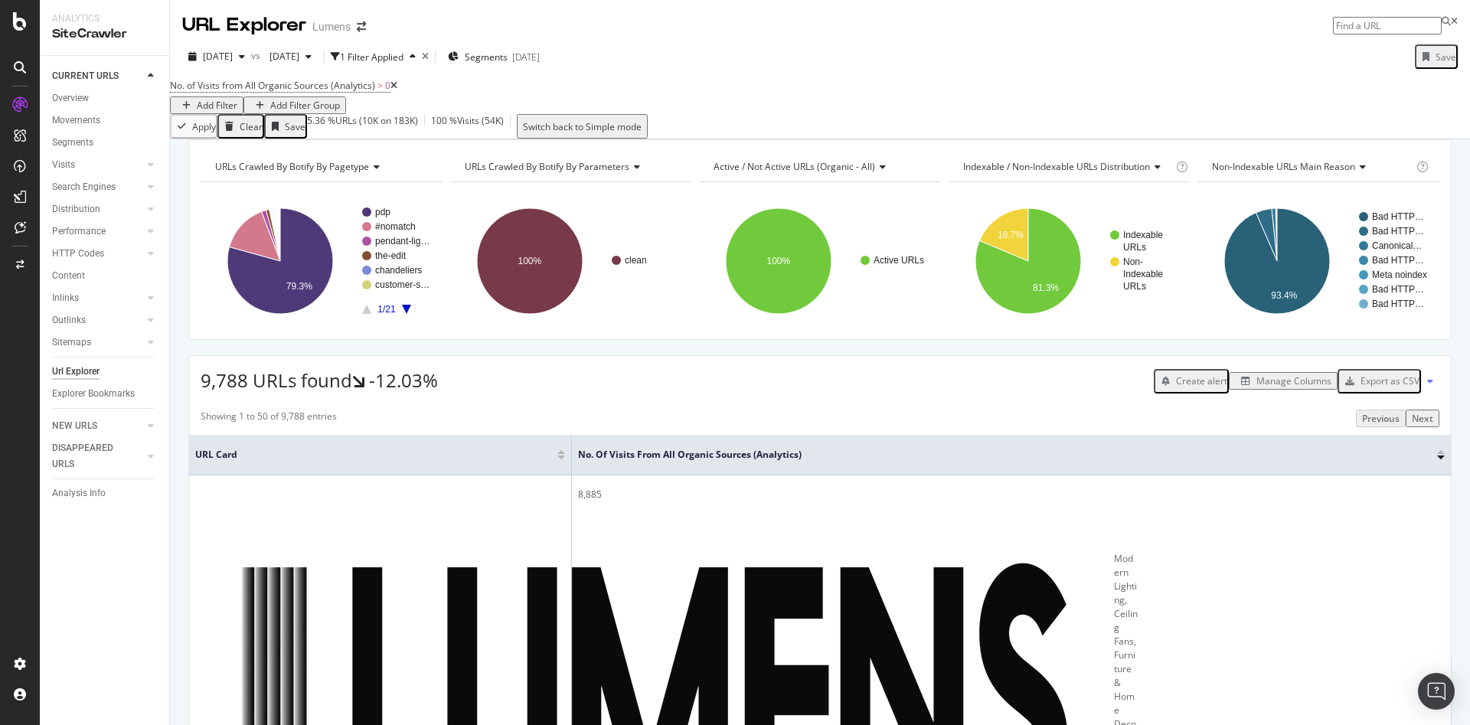
click at [512, 139] on div "URLs Crawled By Botify By pagetype Chart (by Value) Table Expand Export as CSV …" at bounding box center [820, 139] width 1300 height 0
click at [233, 58] on span "2025 Sep. 20th" at bounding box center [218, 56] width 30 height 13
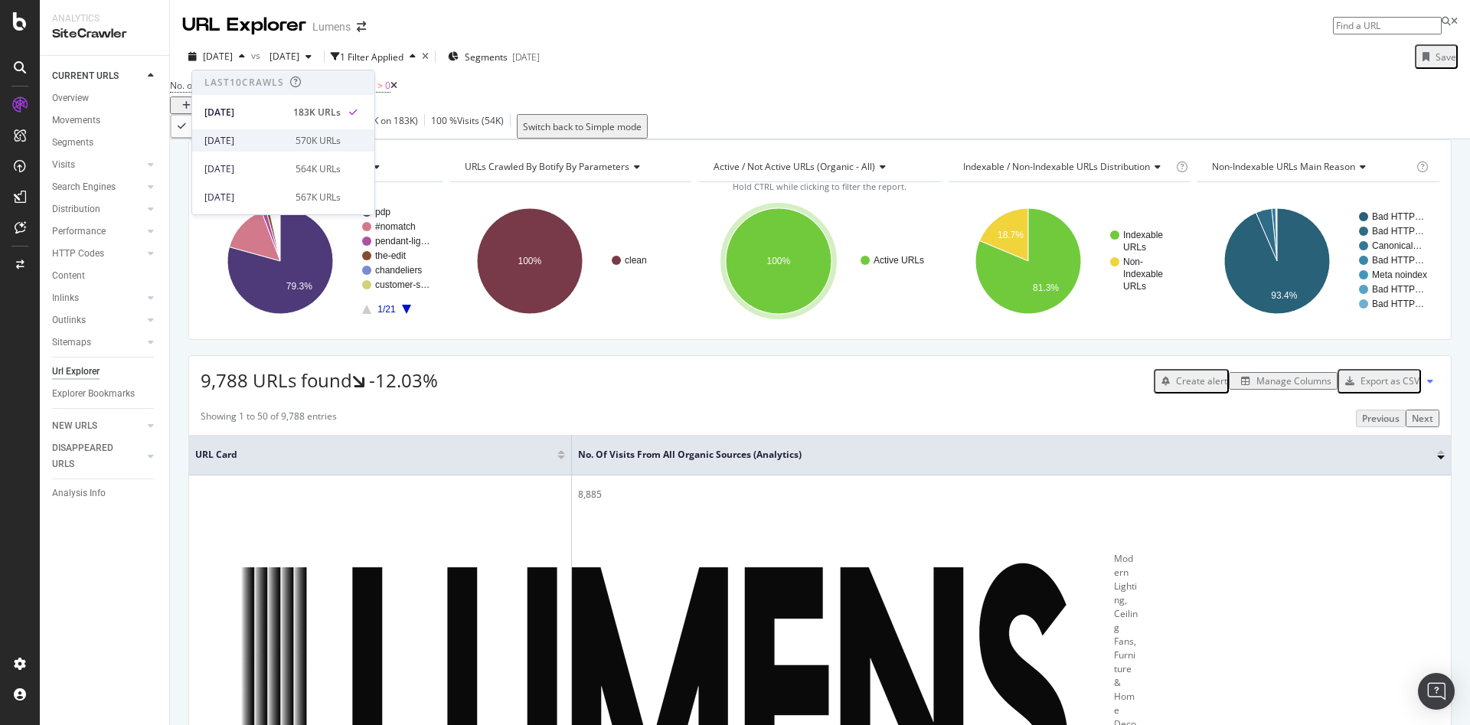
click at [284, 149] on div "2025 Sep. 13th 570K URLs" at bounding box center [283, 140] width 182 height 22
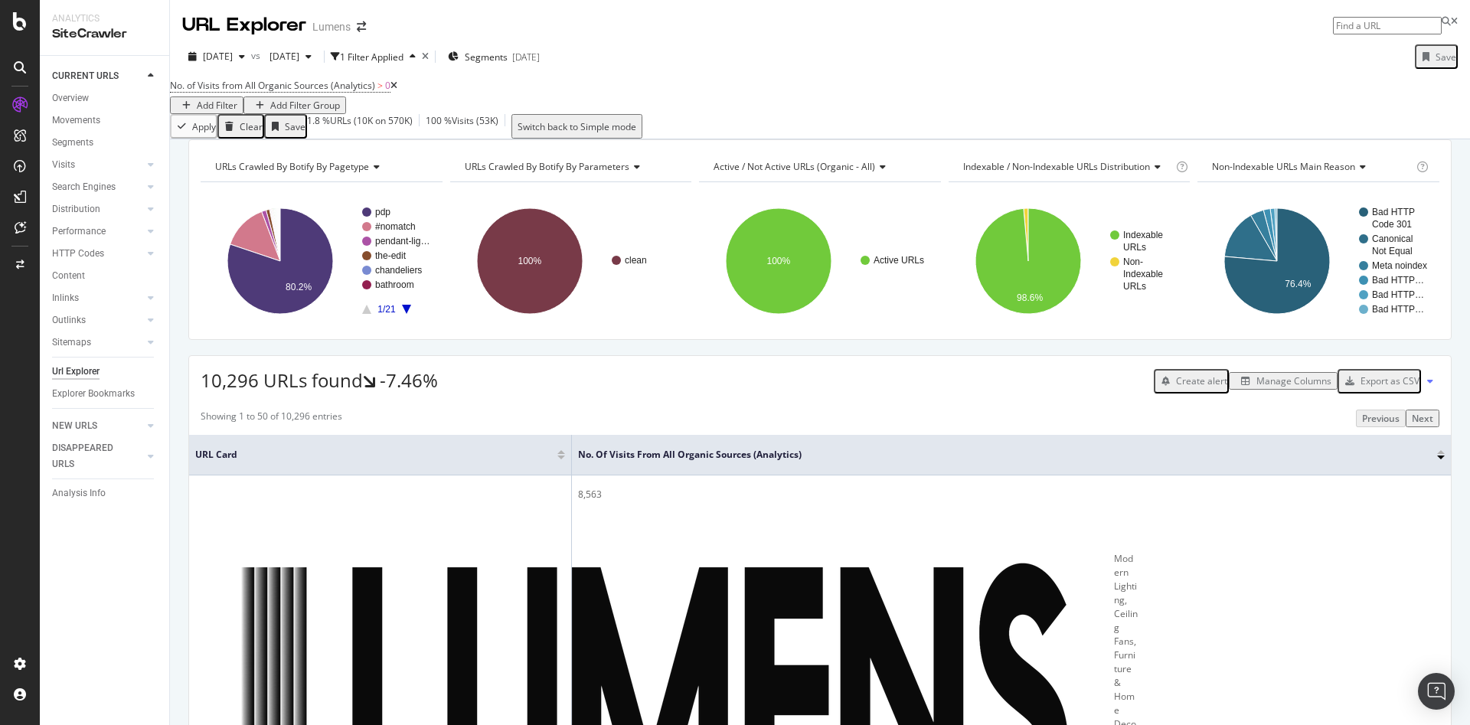
click at [397, 90] on icon at bounding box center [394, 85] width 7 height 9
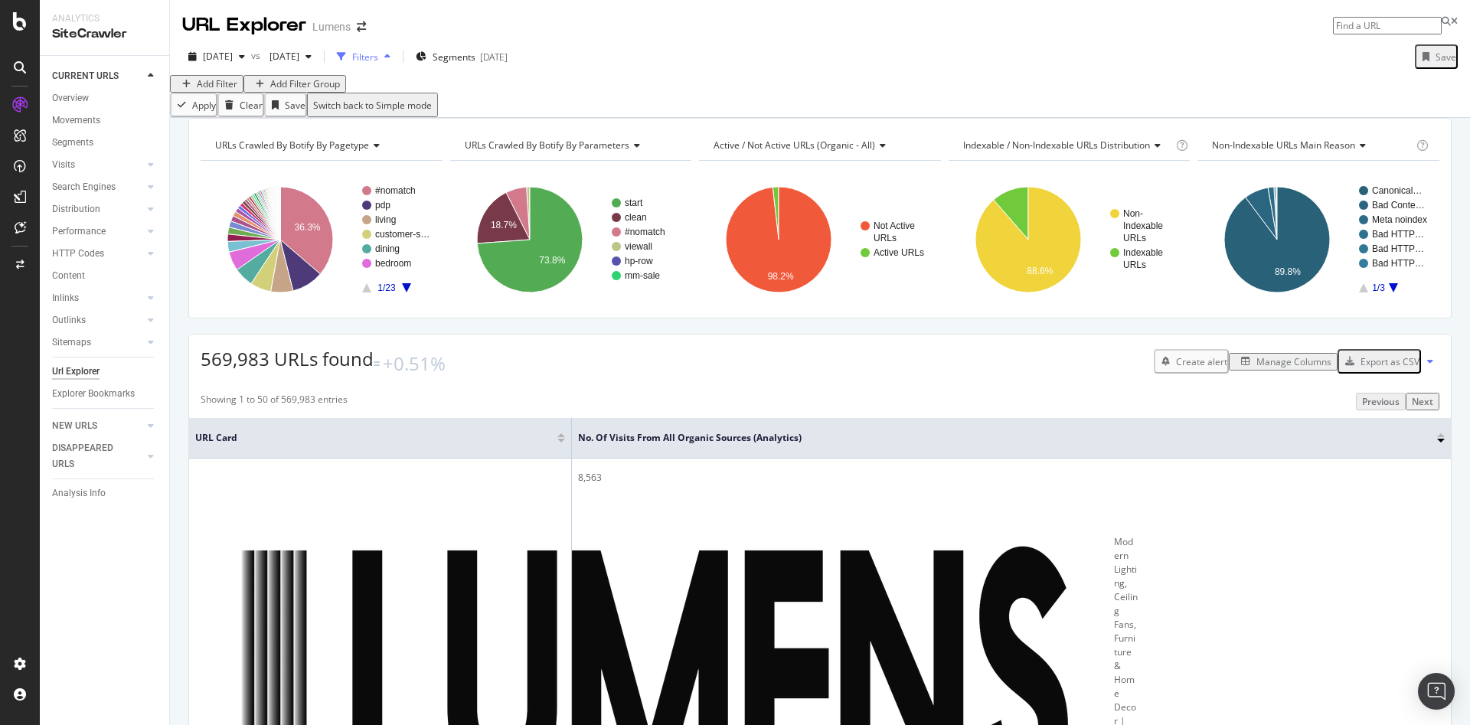
click at [378, 57] on div "Filters" at bounding box center [365, 57] width 26 height 13
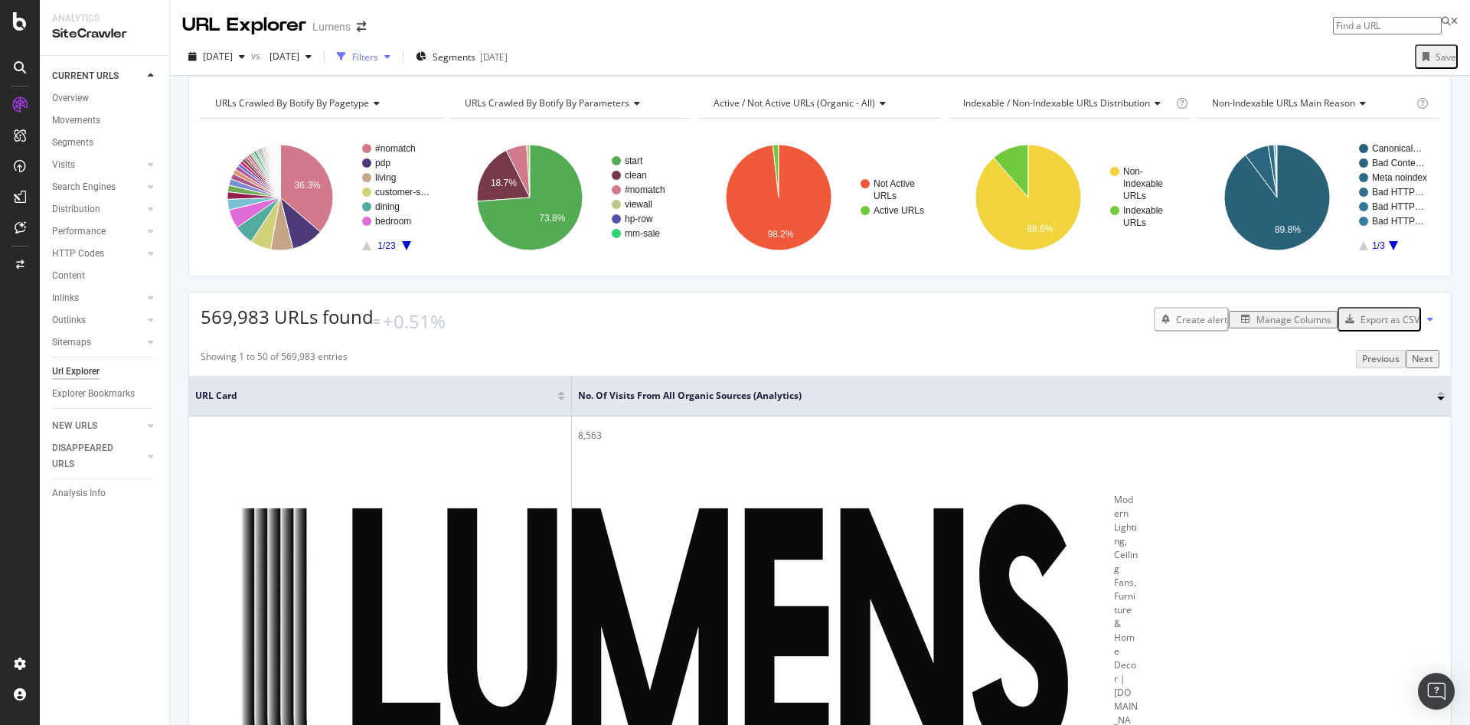
click at [378, 51] on div "Filters" at bounding box center [365, 57] width 26 height 13
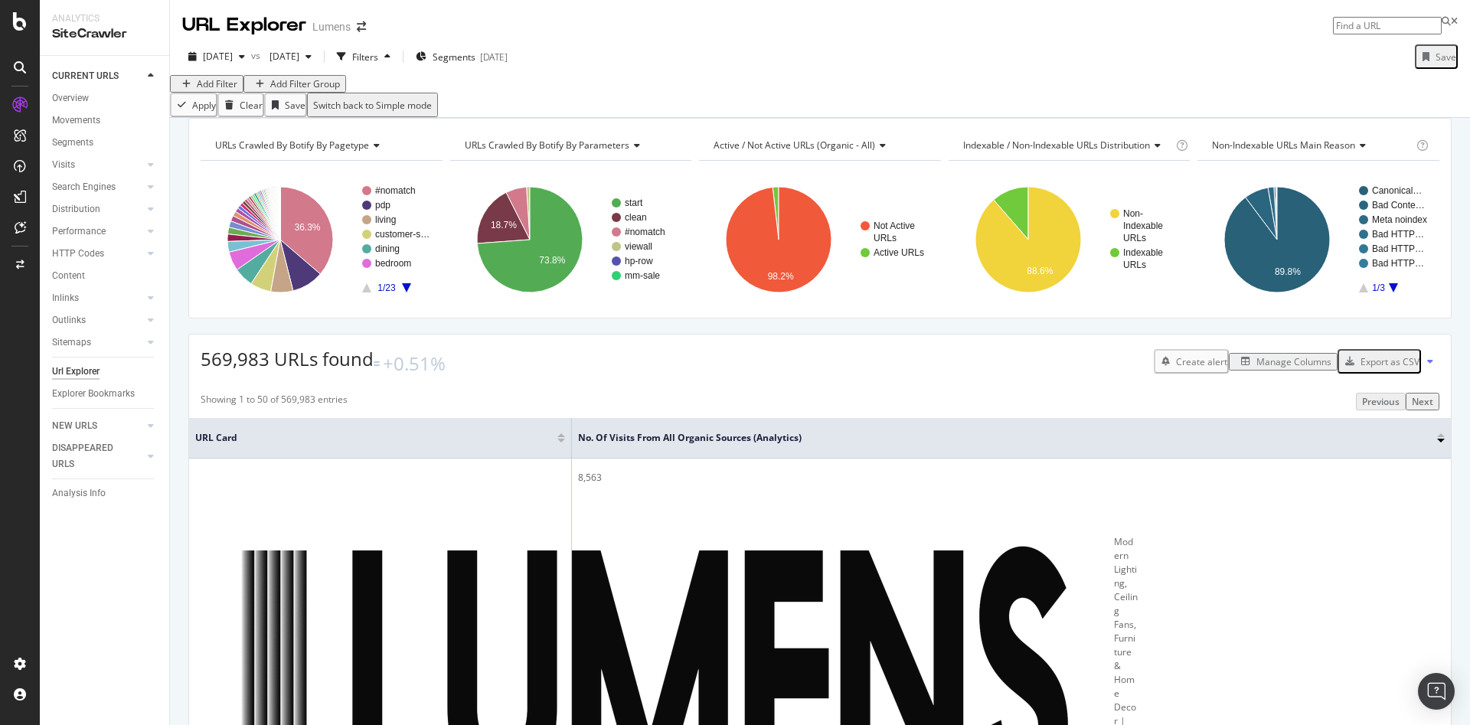
click at [234, 90] on div "Add Filter" at bounding box center [217, 83] width 41 height 13
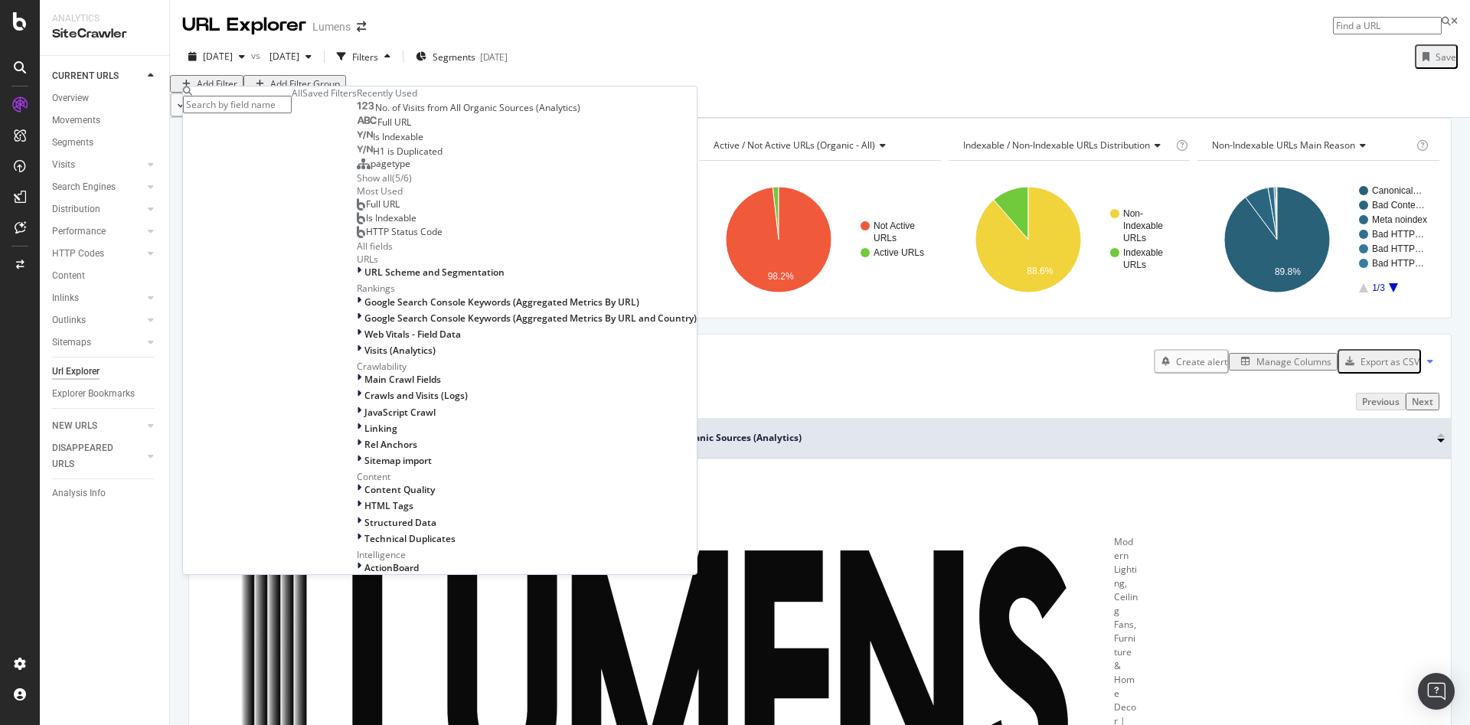
click at [357, 129] on div "Full URL" at bounding box center [384, 122] width 54 height 12
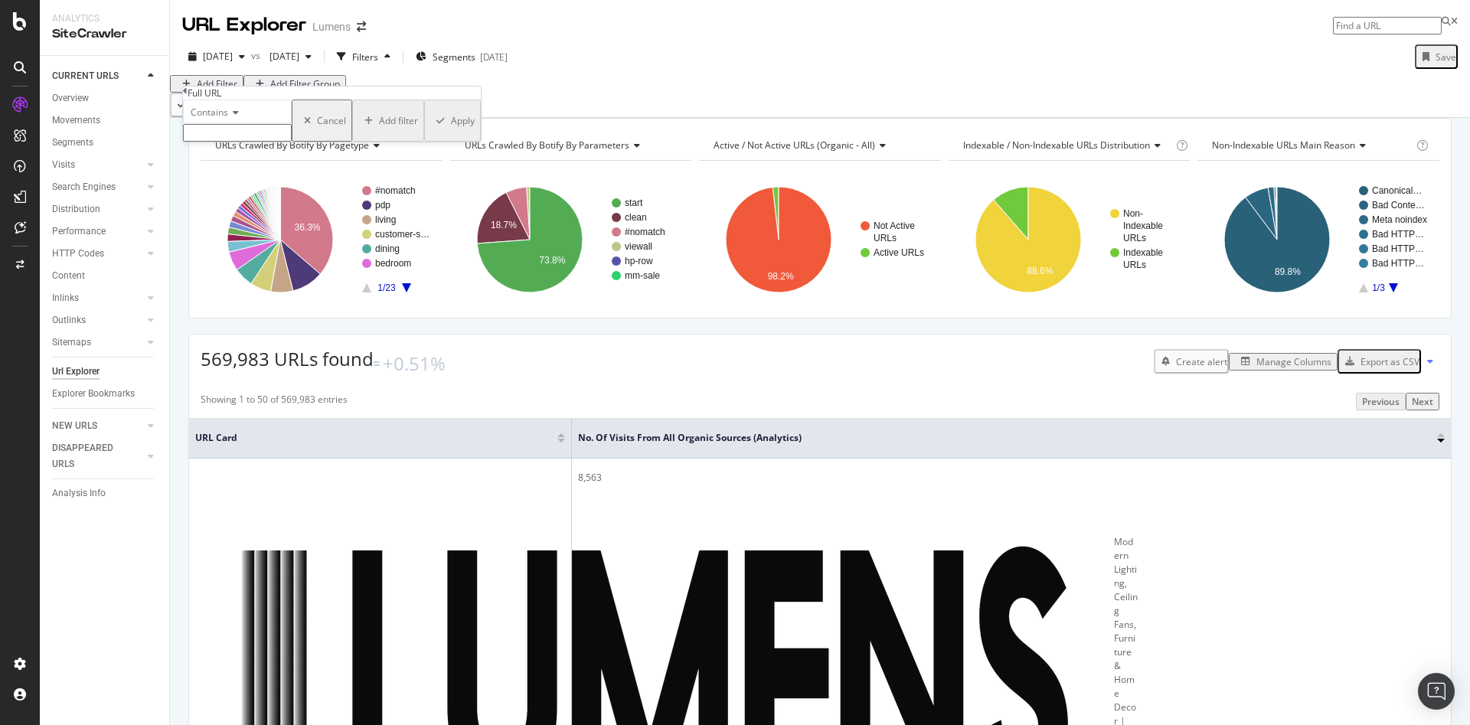
click at [269, 142] on div "Contains" at bounding box center [237, 121] width 109 height 42
click at [267, 142] on input "text" at bounding box center [237, 133] width 109 height 18
type input "+"
click at [451, 132] on div "Apply" at bounding box center [463, 125] width 24 height 13
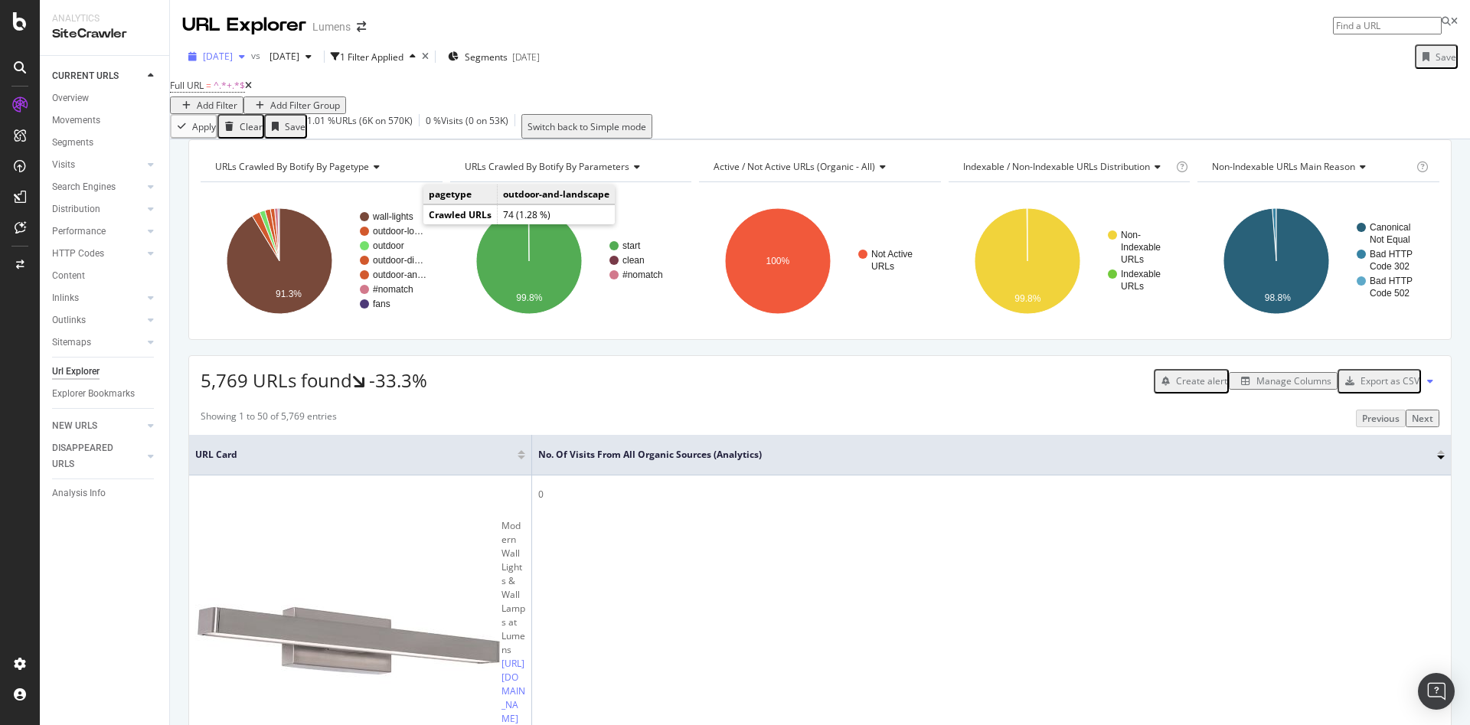
click at [251, 65] on div "2025 Sep. 13th" at bounding box center [216, 56] width 69 height 23
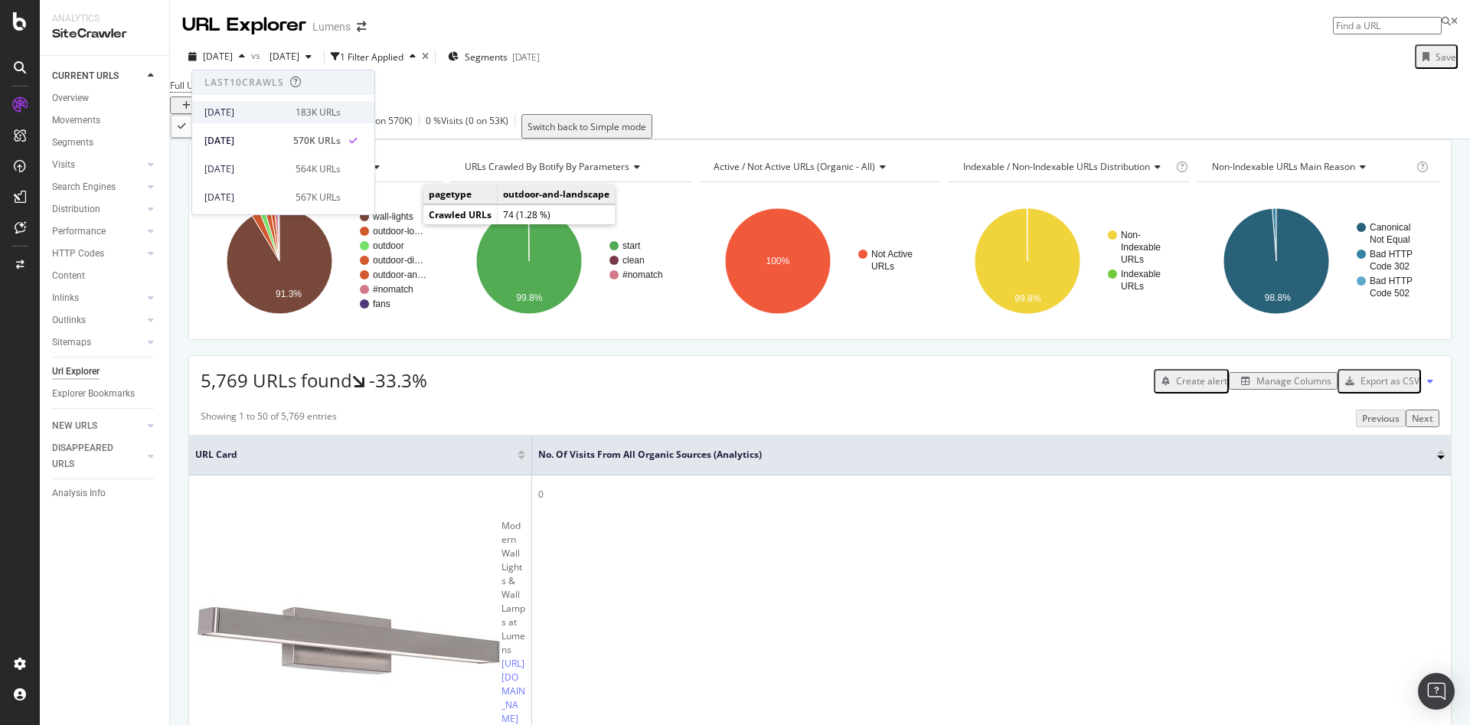
click at [273, 118] on div "2025 Sep. 20th" at bounding box center [245, 113] width 82 height 14
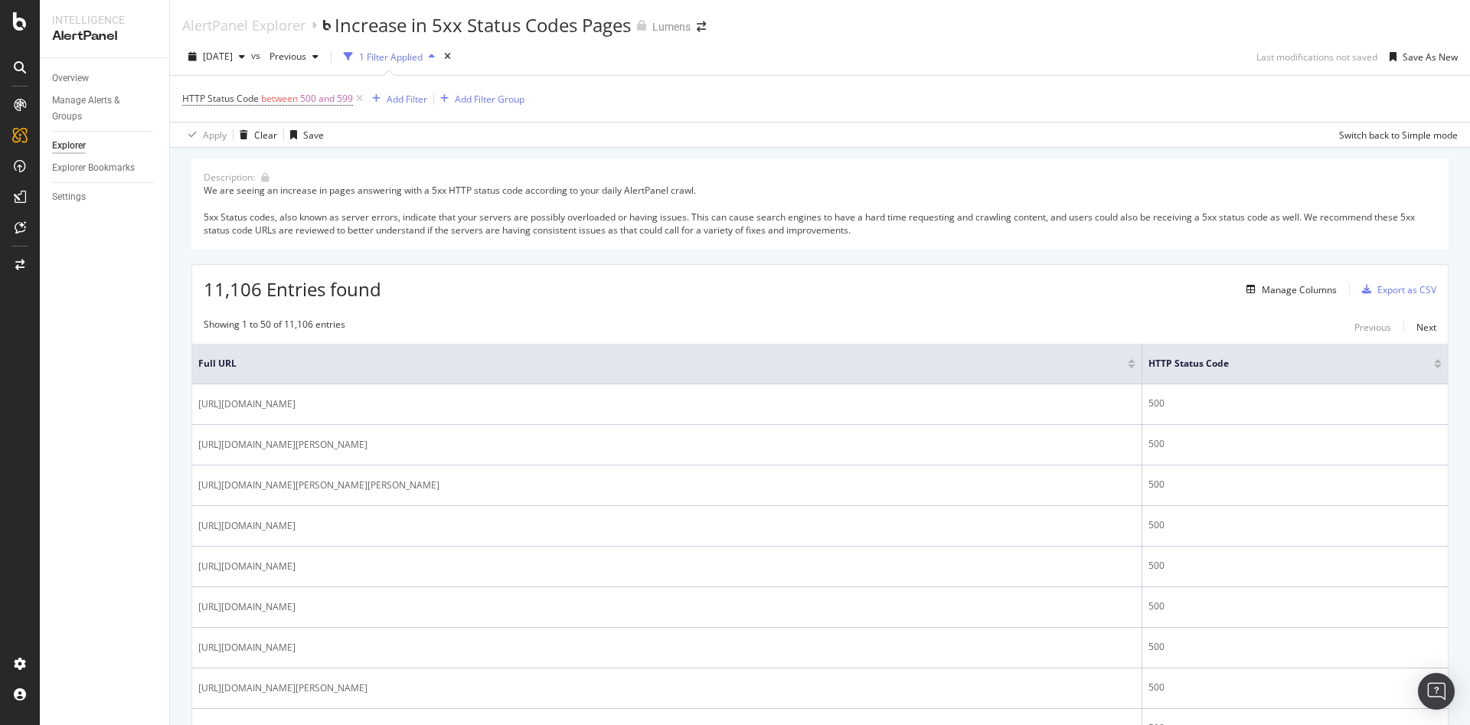
click at [1165, 86] on div "HTTP Status Code between 500 and 599 Add Filter Add Filter Group" at bounding box center [820, 99] width 1276 height 46
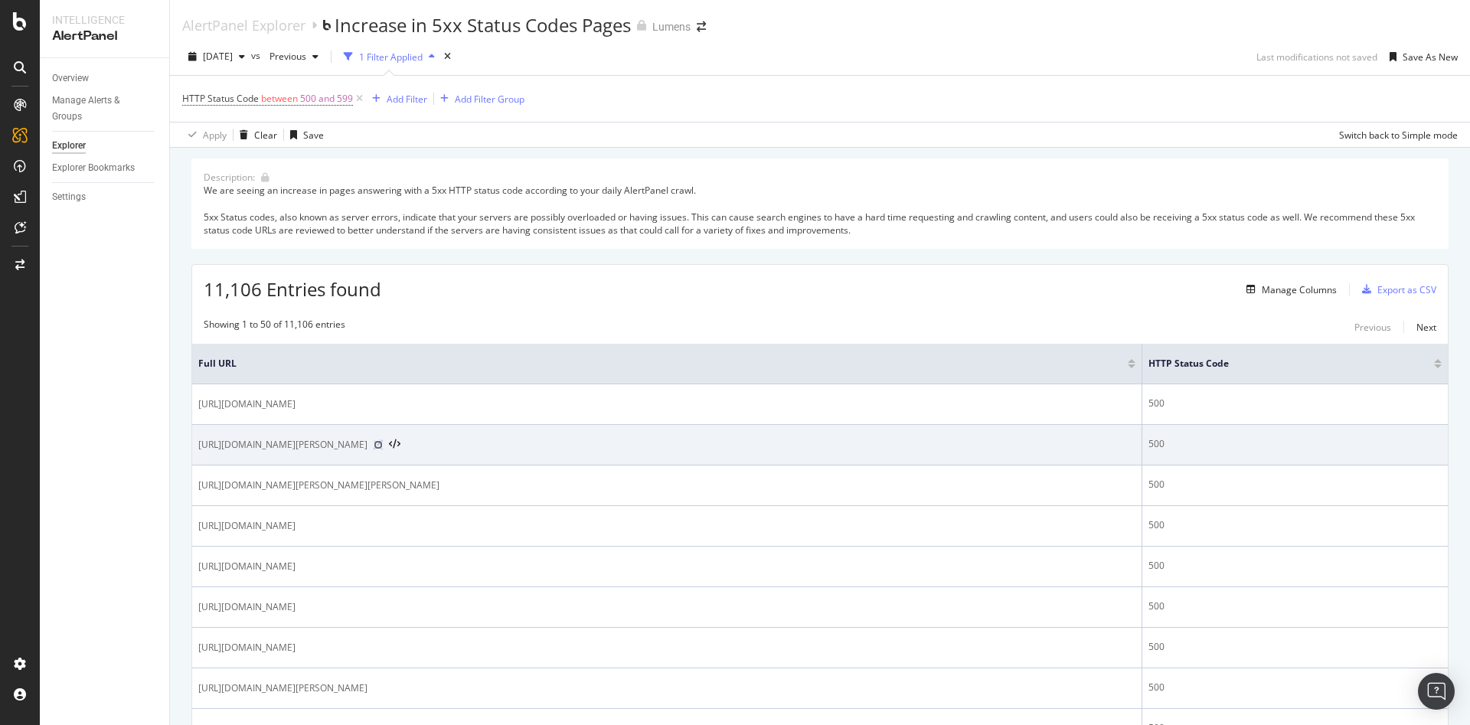
click at [383, 446] on icon at bounding box center [378, 444] width 9 height 9
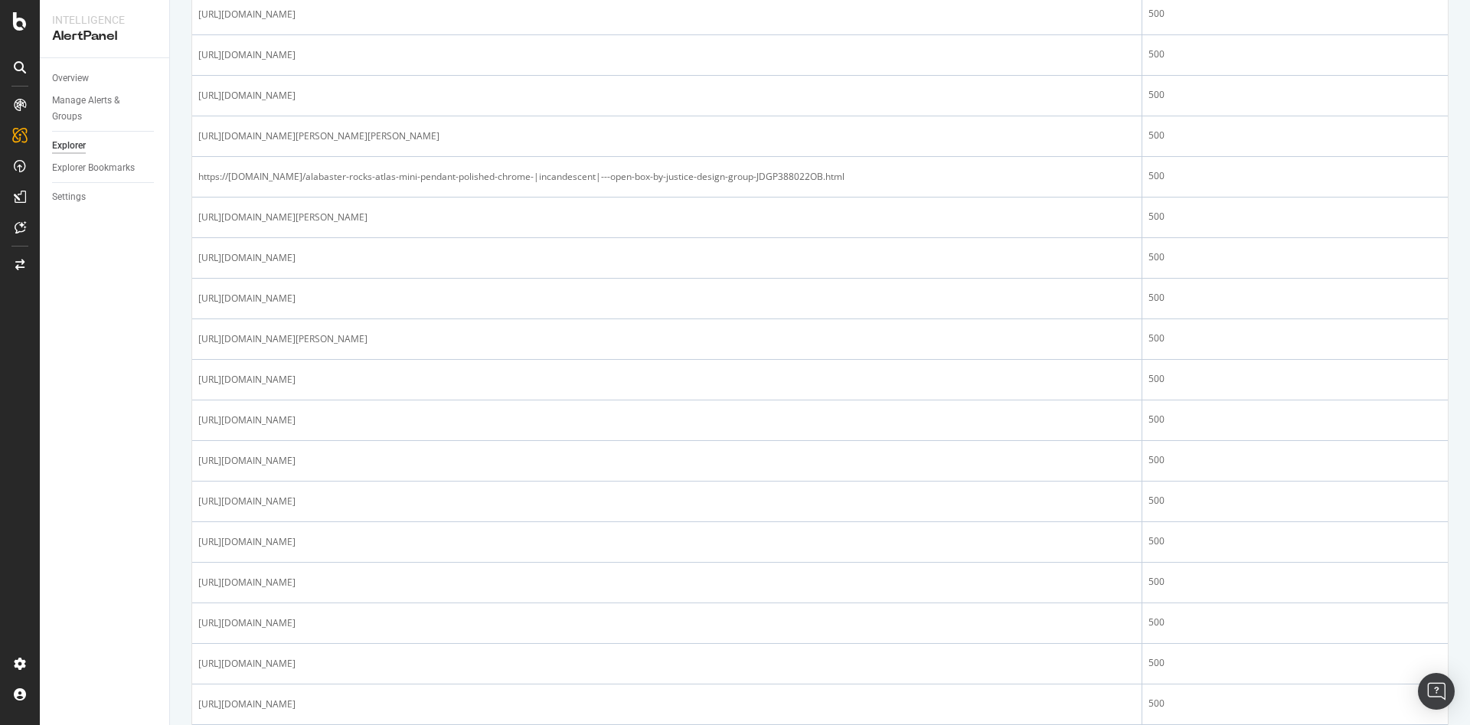
scroll to position [1700, 0]
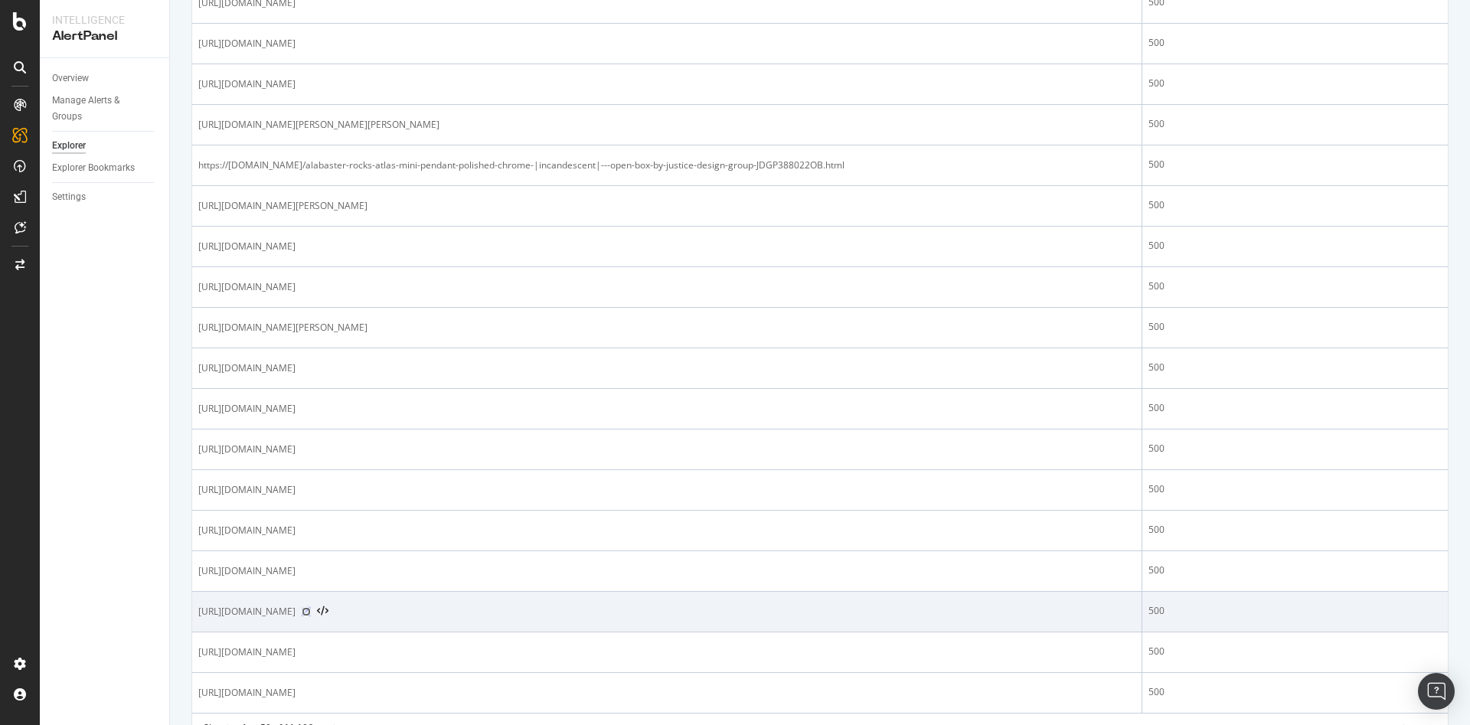
click at [311, 607] on icon at bounding box center [306, 611] width 9 height 9
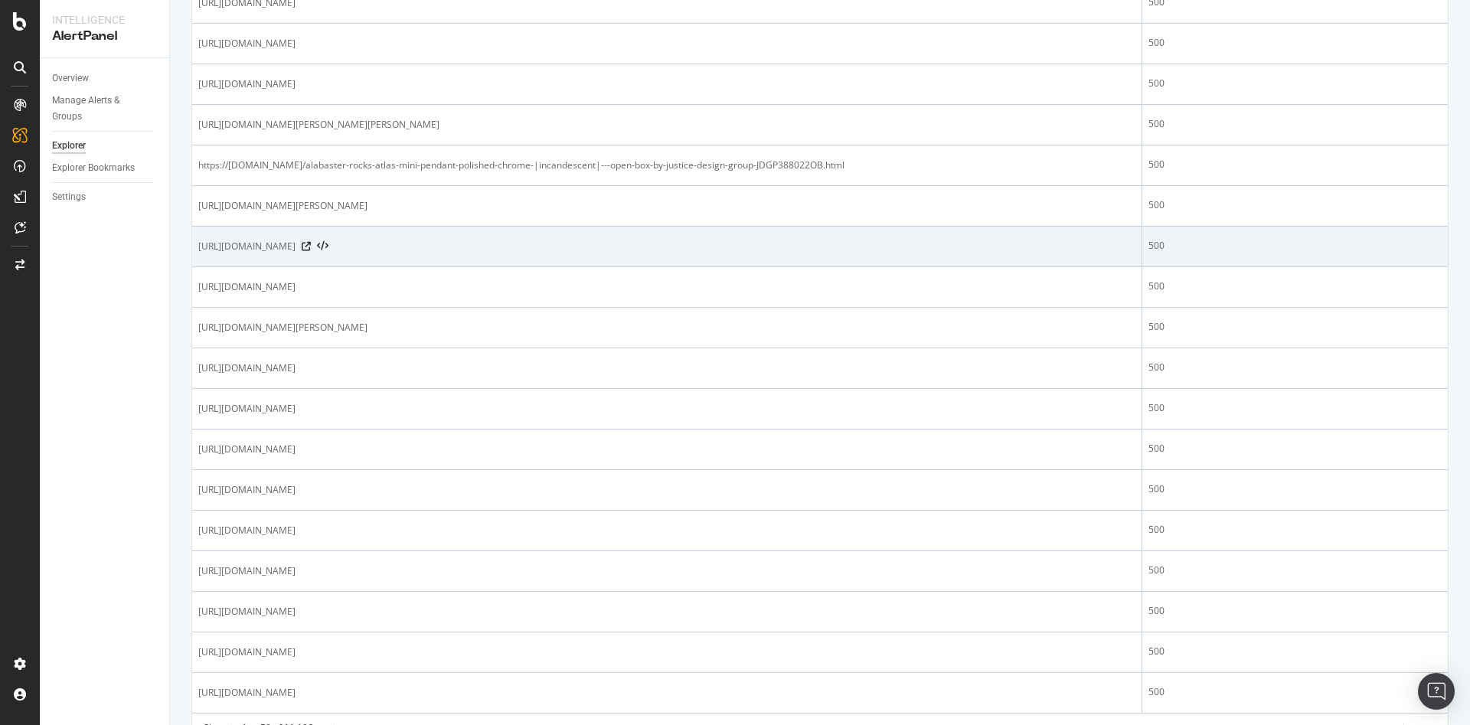
scroll to position [1777, 0]
